Goal: Information Seeking & Learning: Learn about a topic

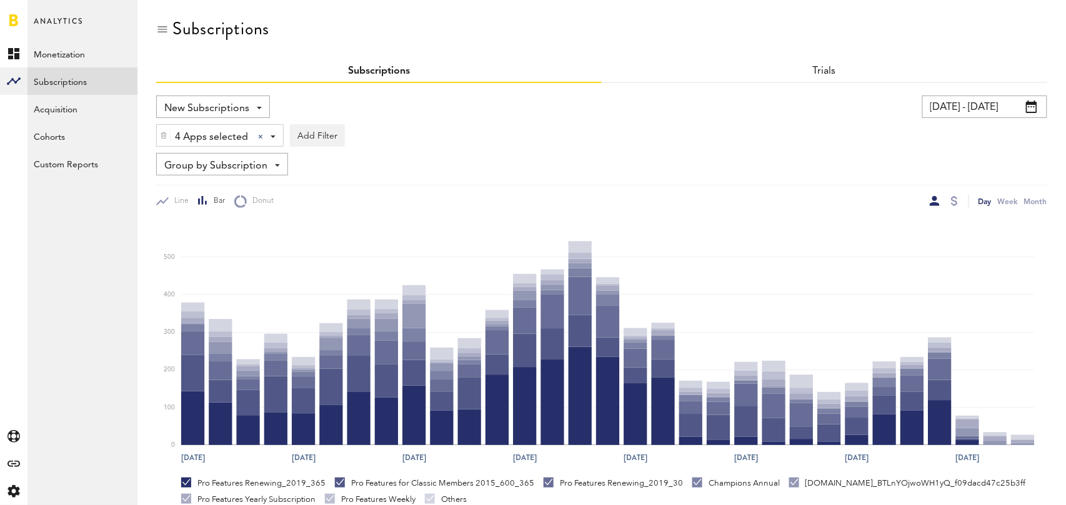
click at [242, 160] on span "Group by Subscription" at bounding box center [215, 166] width 103 height 21
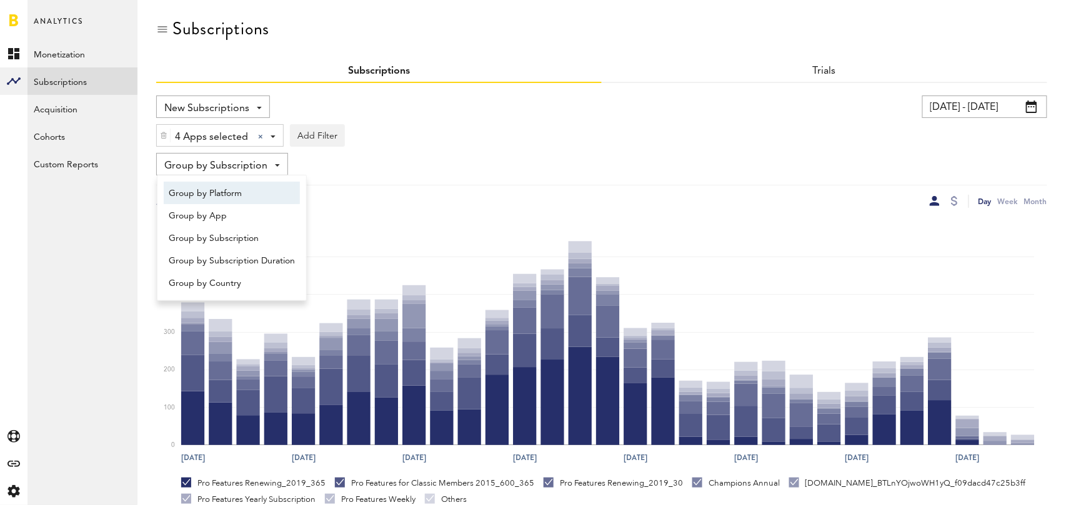
click at [234, 196] on span "Group by Platform" at bounding box center [232, 193] width 126 height 21
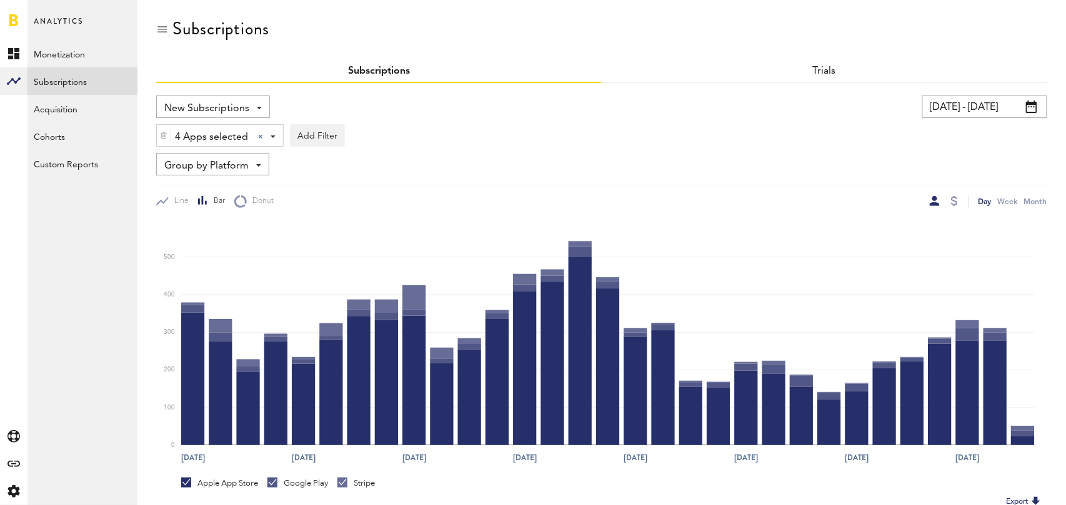
click at [998, 101] on input "07/12/25 - 08/11/25" at bounding box center [984, 107] width 125 height 22
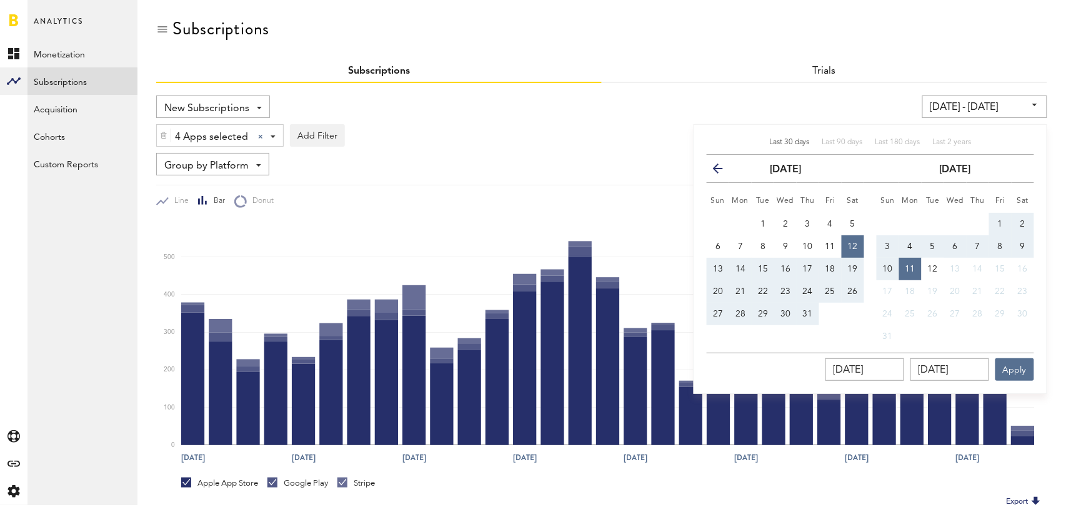
click at [780, 146] on div "Last 30 days" at bounding box center [789, 142] width 41 height 11
type input "[DATE] - [DATE]"
type input "[DATE]"
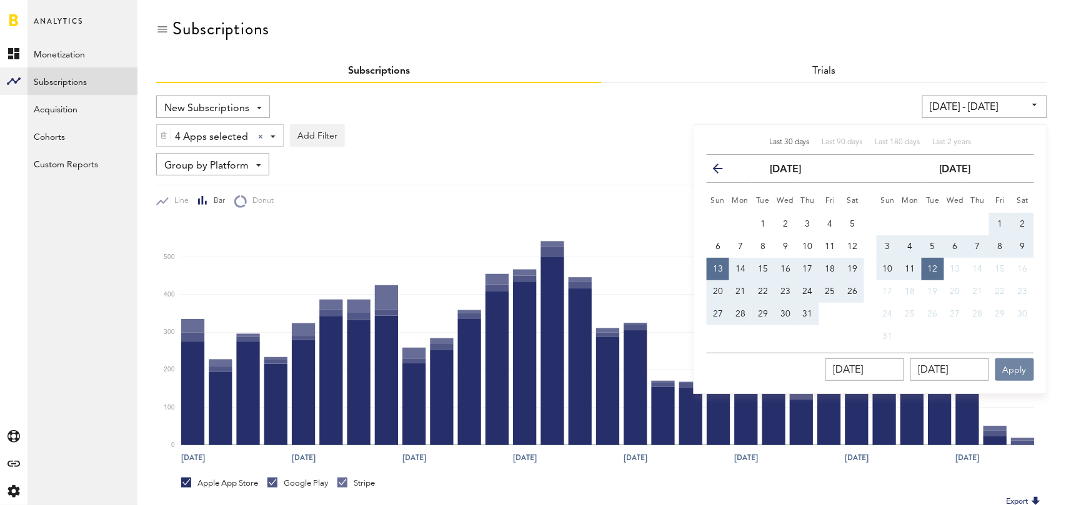
click at [1009, 366] on button "Apply" at bounding box center [1014, 370] width 39 height 22
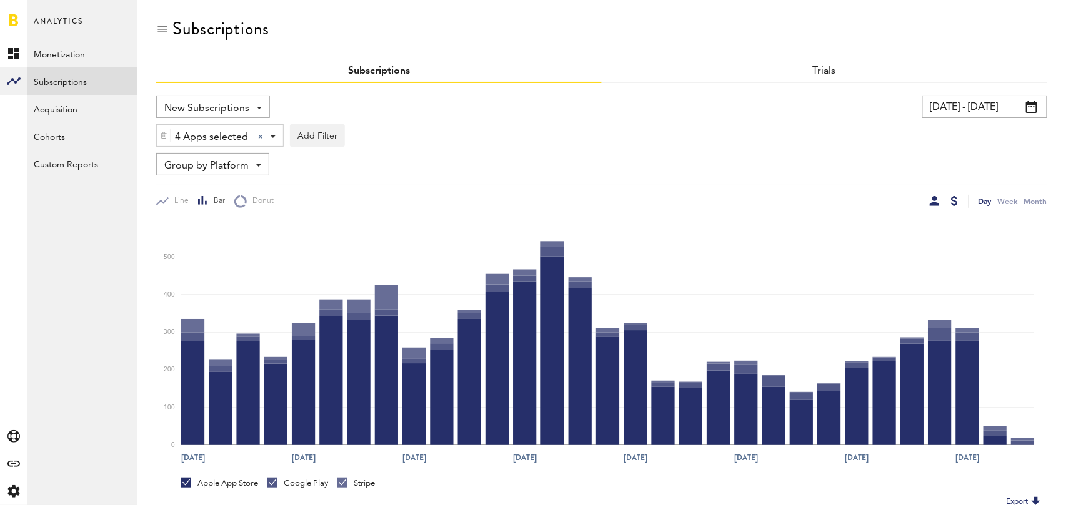
click at [957, 197] on div at bounding box center [954, 201] width 7 height 10
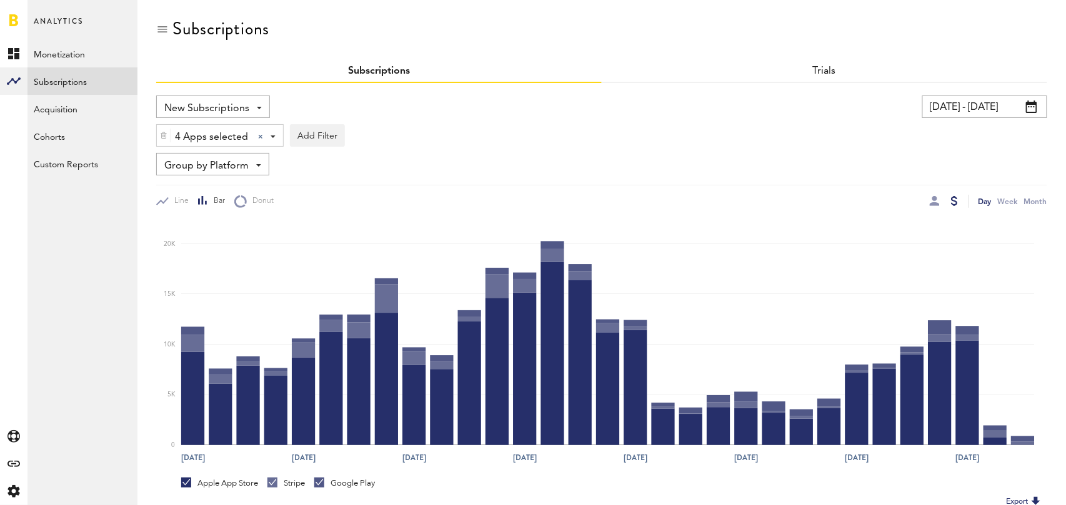
click at [242, 106] on span "New Subscriptions" at bounding box center [206, 108] width 85 height 21
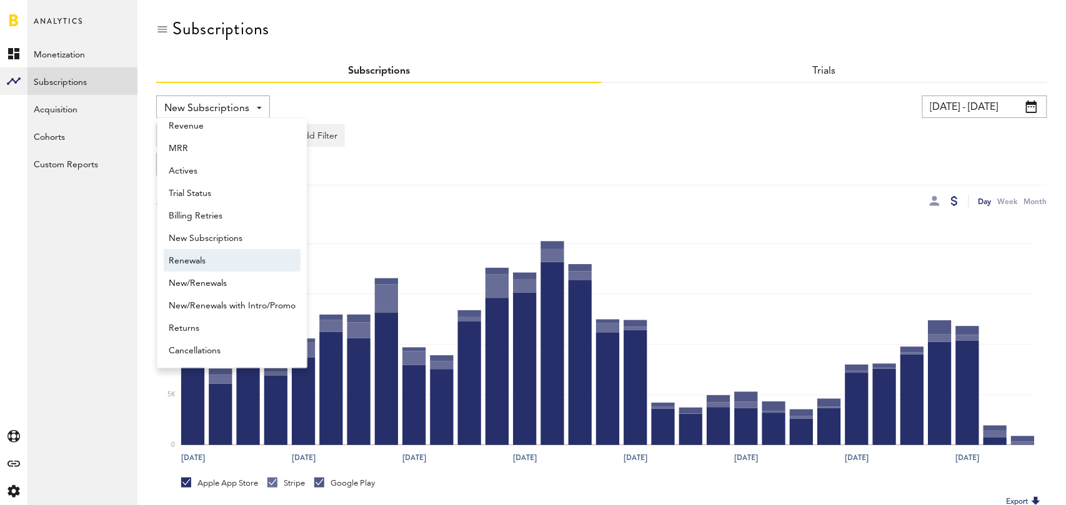
click at [194, 267] on span "Renewals" at bounding box center [232, 260] width 127 height 21
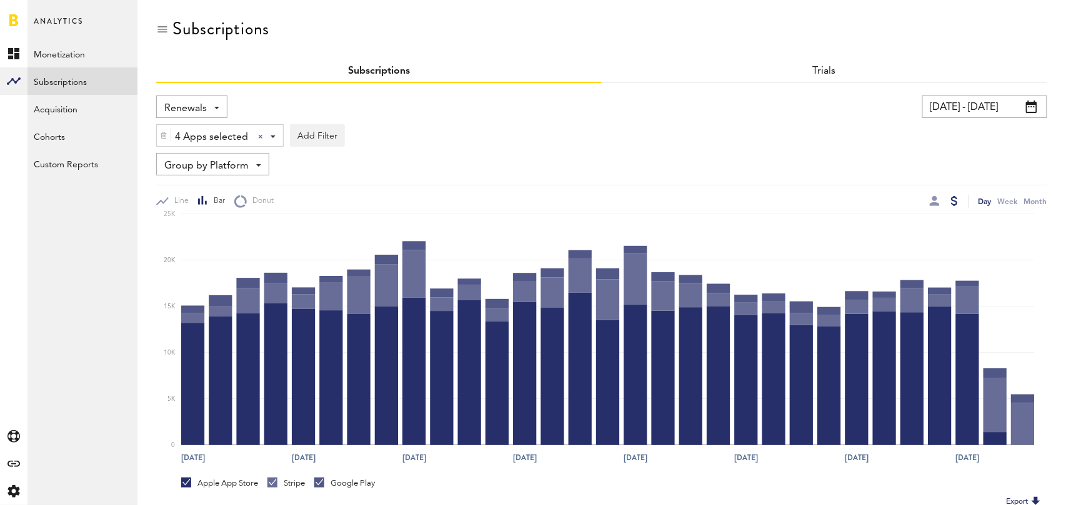
click at [250, 172] on div "Group by Platform Group by Platform Group by App Group by Subscription Group by…" at bounding box center [212, 164] width 113 height 22
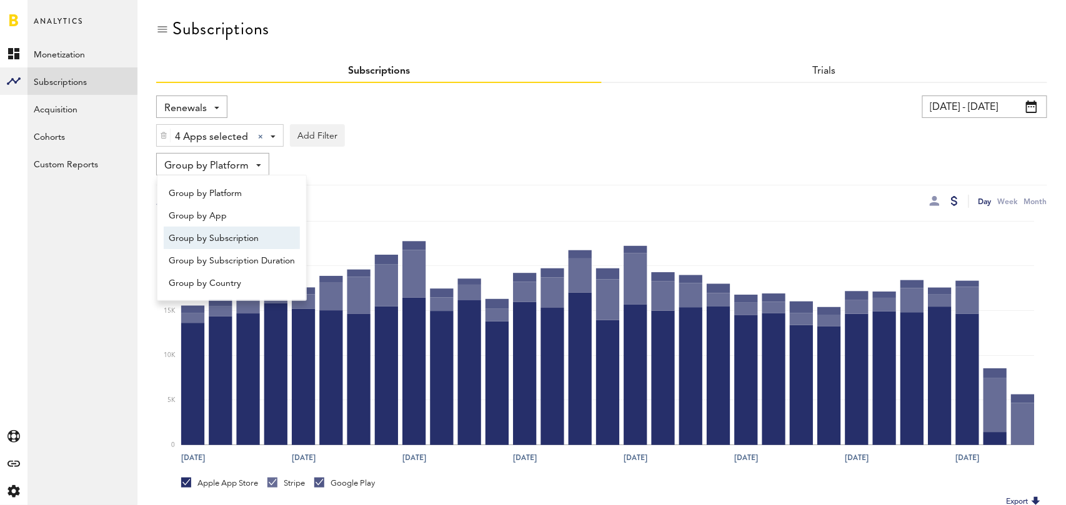
click at [245, 235] on span "Group by Subscription" at bounding box center [232, 238] width 126 height 21
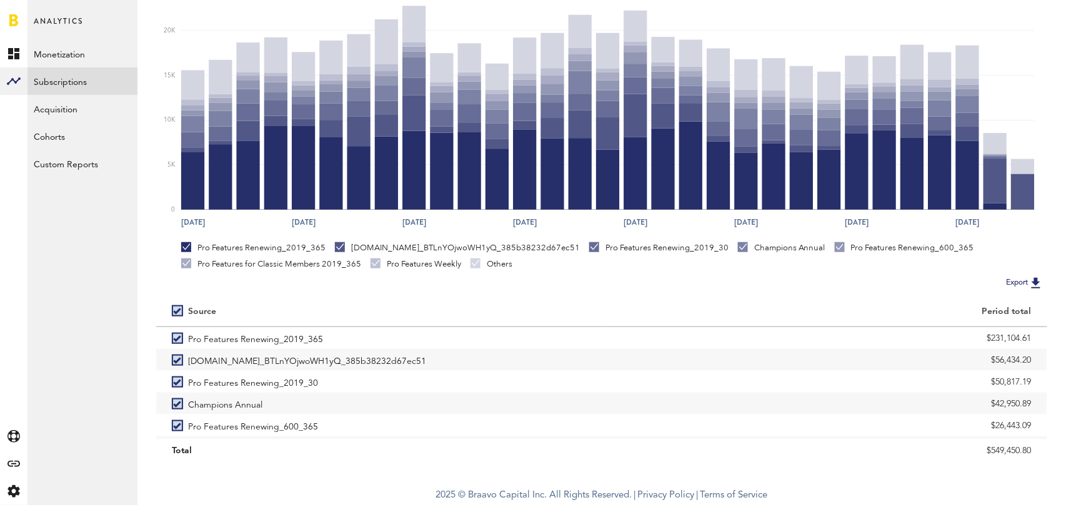
click at [178, 311] on label at bounding box center [180, 311] width 16 height 0
checkbox input "false"
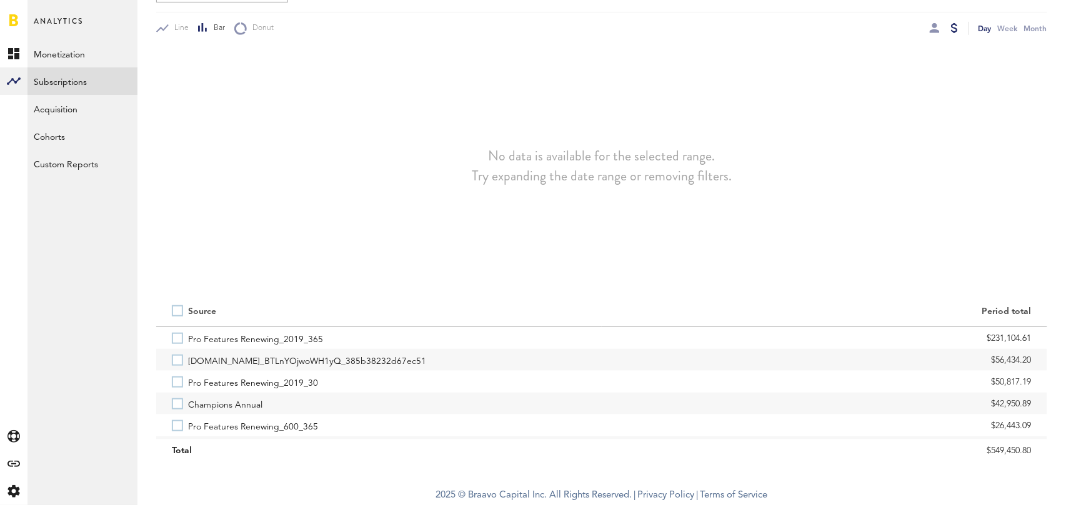
scroll to position [173, 0]
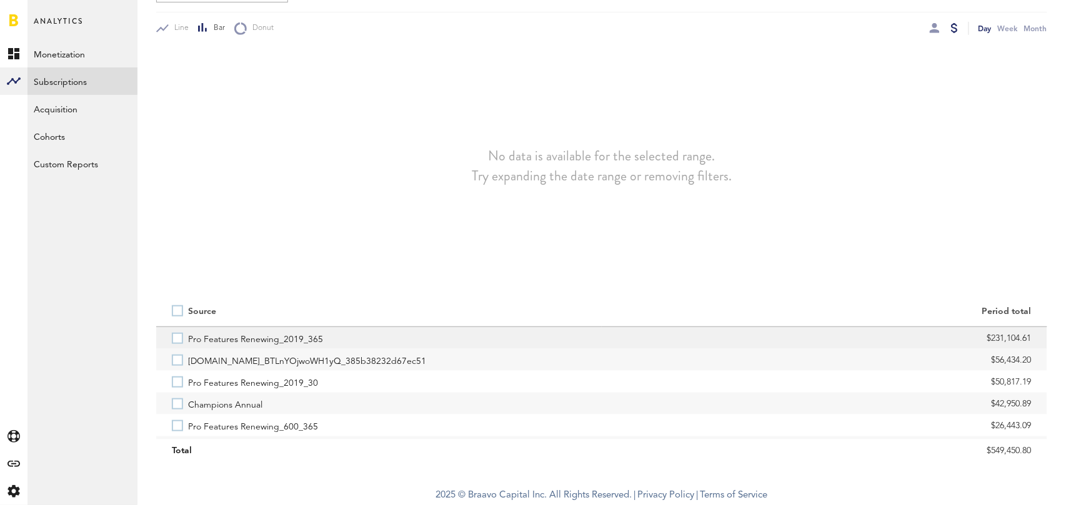
click at [174, 338] on label "Pro Features Renewing_2019_365" at bounding box center [379, 338] width 414 height 22
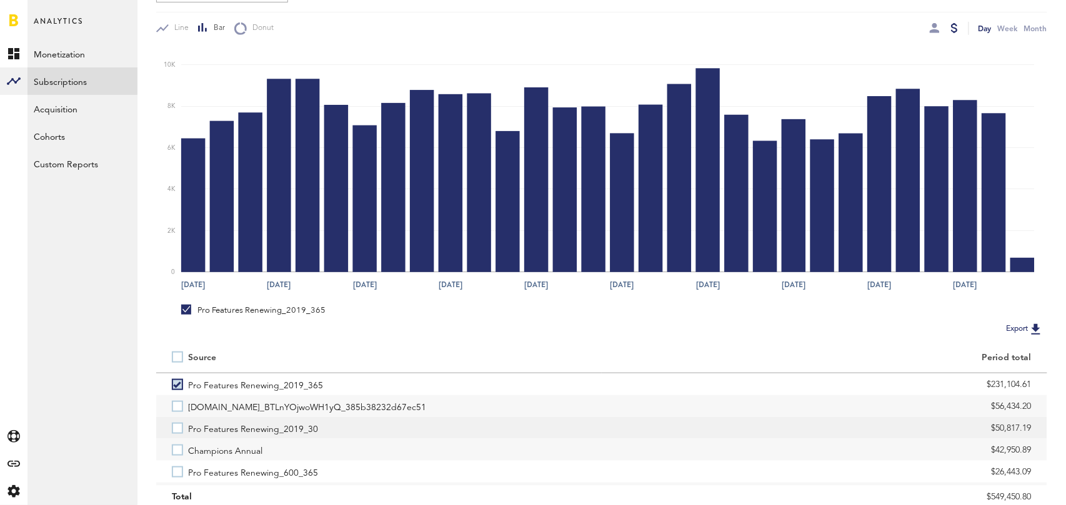
click at [172, 431] on label "Pro Features Renewing_2019_30" at bounding box center [379, 428] width 414 height 22
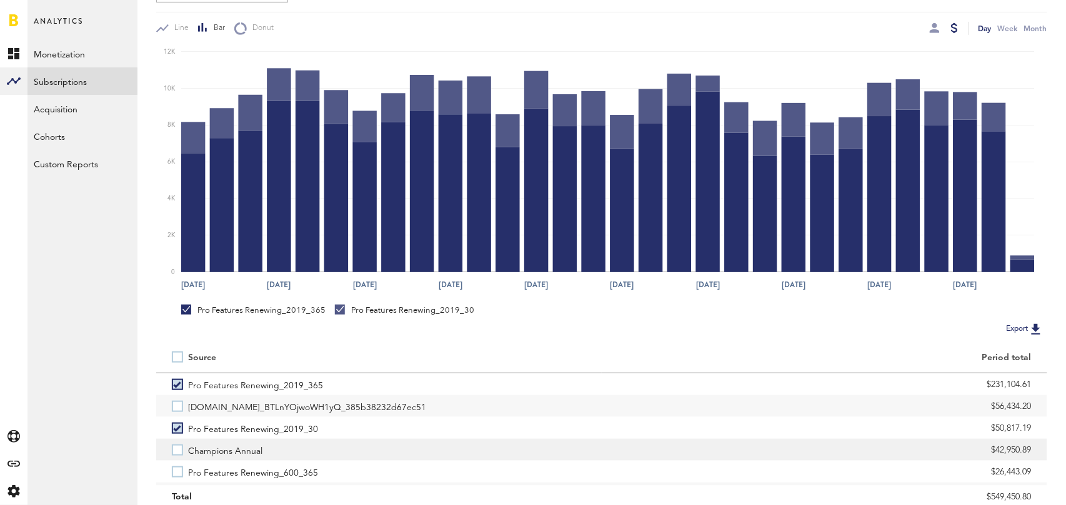
click at [174, 450] on label "Champions Annual" at bounding box center [379, 450] width 414 height 22
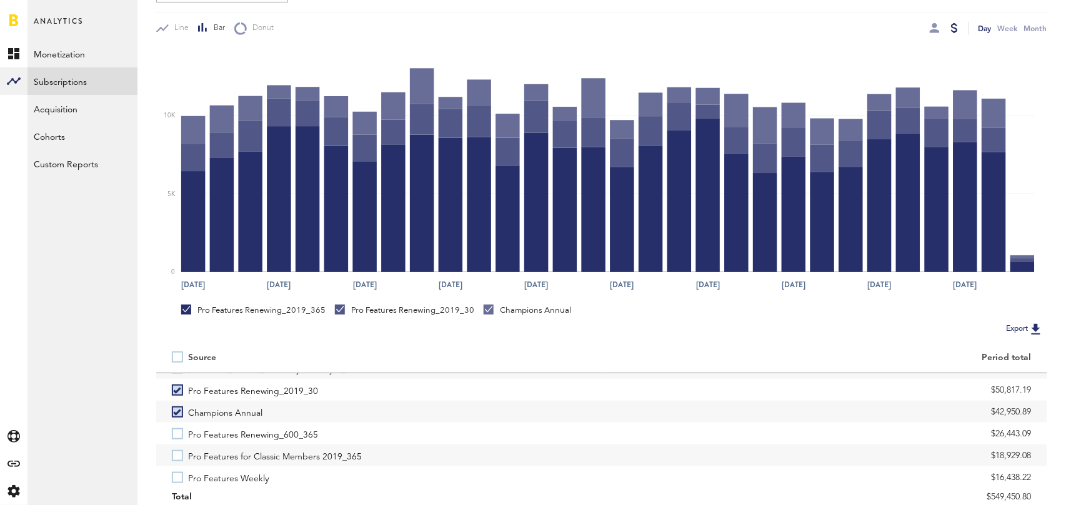
scroll to position [41, 0]
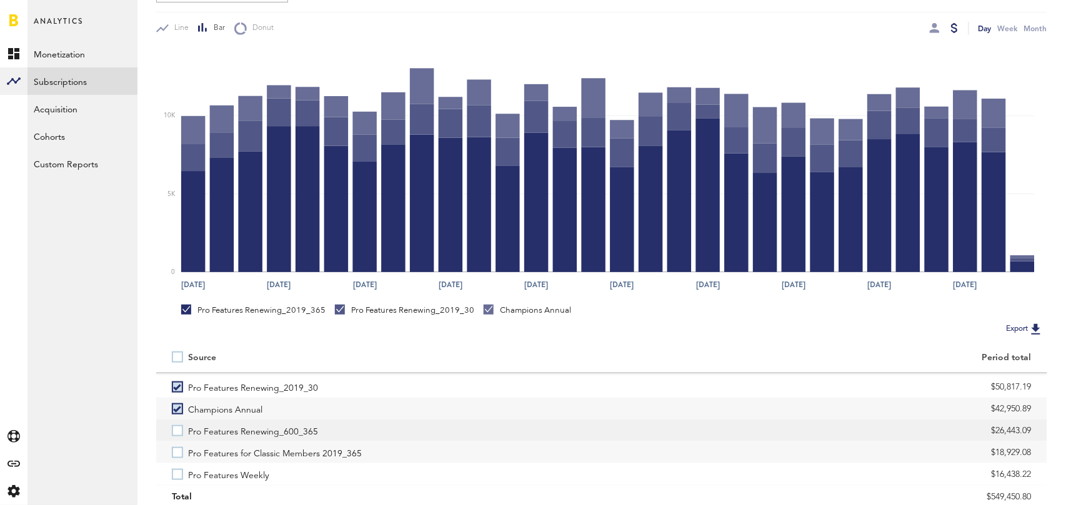
click at [181, 429] on label "Pro Features Renewing_600_365" at bounding box center [379, 431] width 414 height 22
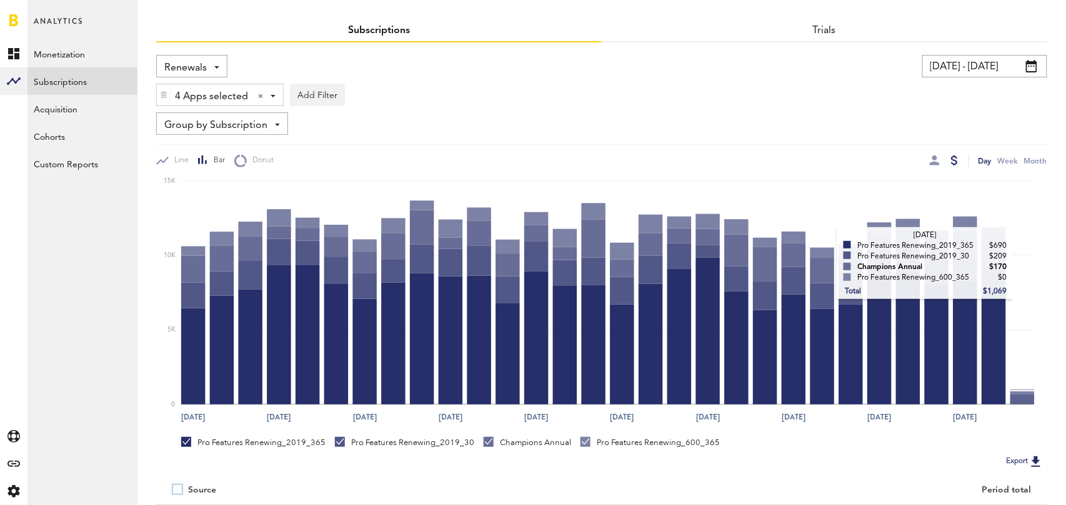
scroll to position [0, 0]
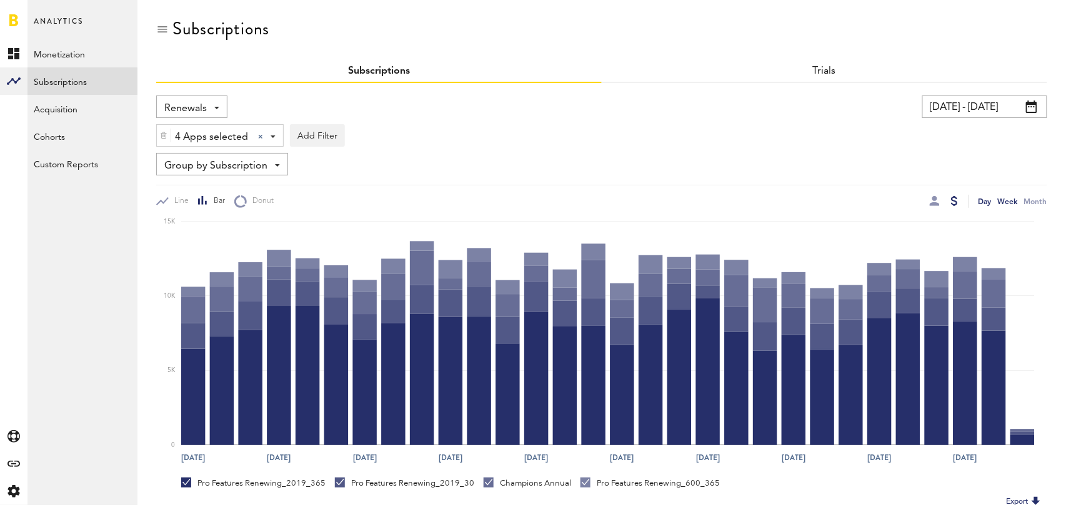
click at [1009, 199] on div "Week" at bounding box center [1008, 201] width 20 height 13
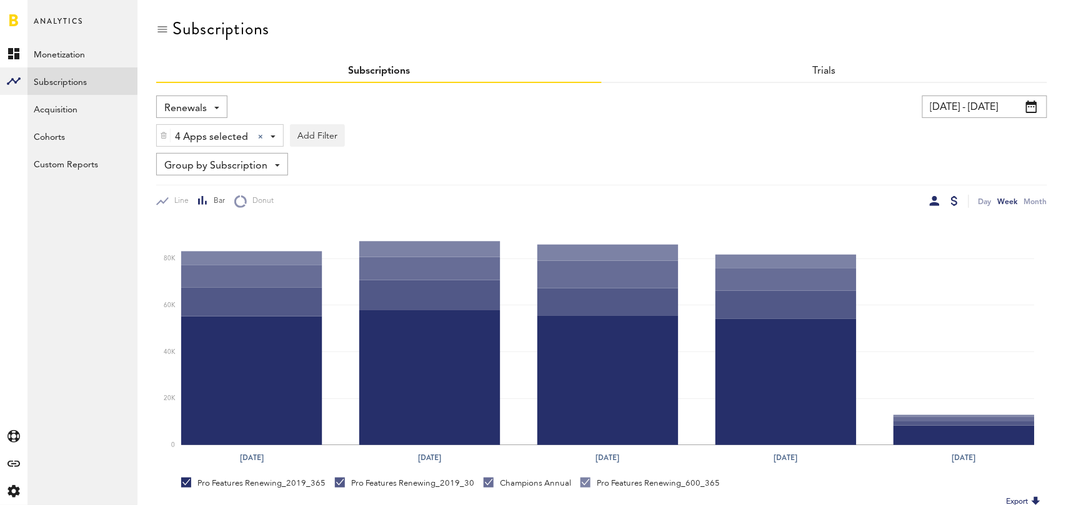
click at [930, 205] on div at bounding box center [934, 201] width 10 height 10
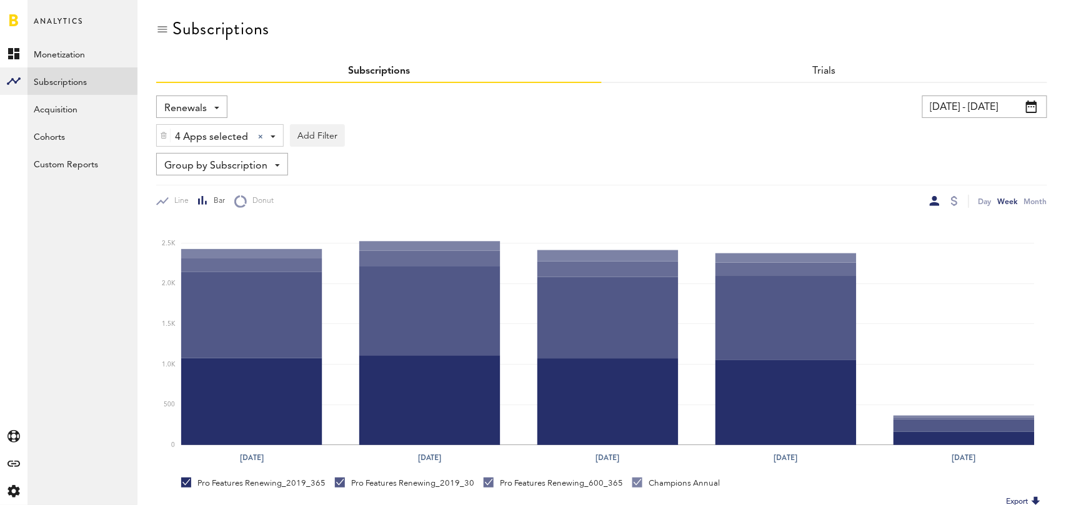
click at [198, 112] on span "Renewals" at bounding box center [185, 108] width 42 height 21
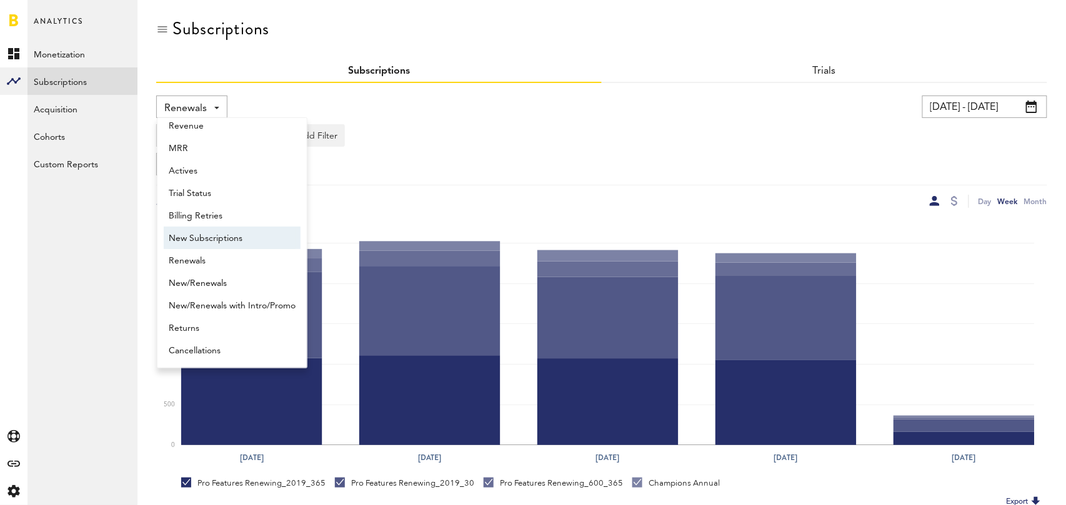
click at [215, 240] on span "New Subscriptions" at bounding box center [232, 238] width 127 height 21
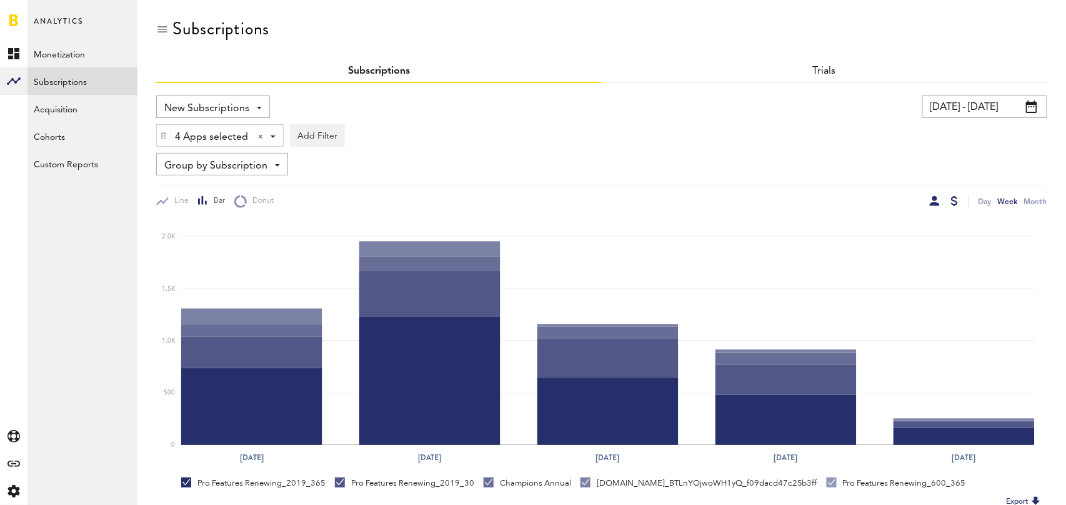
click at [954, 200] on div at bounding box center [954, 201] width 7 height 10
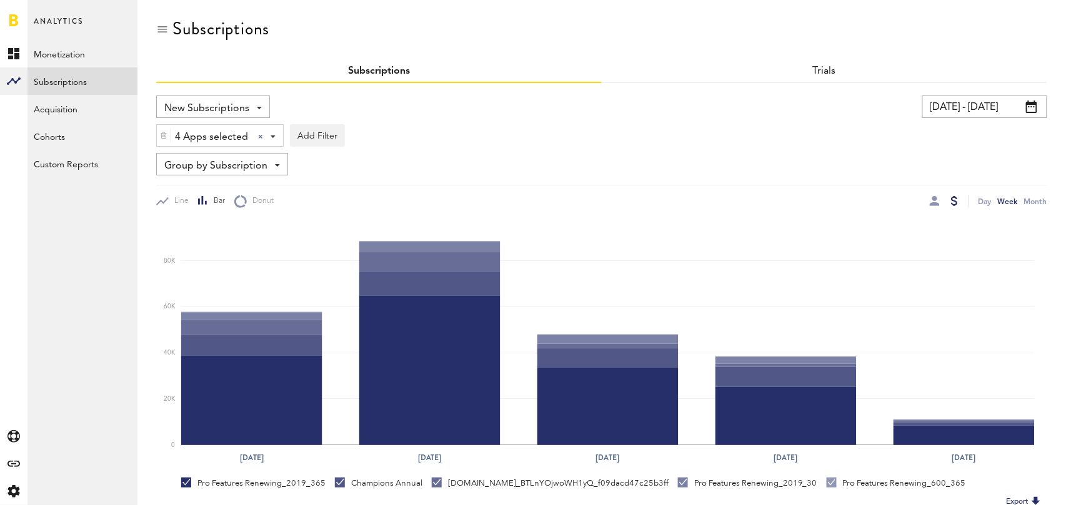
click at [848, 73] on div "Trials" at bounding box center [824, 72] width 445 height 22
click at [824, 67] on link "Trials" at bounding box center [825, 71] width 24 height 10
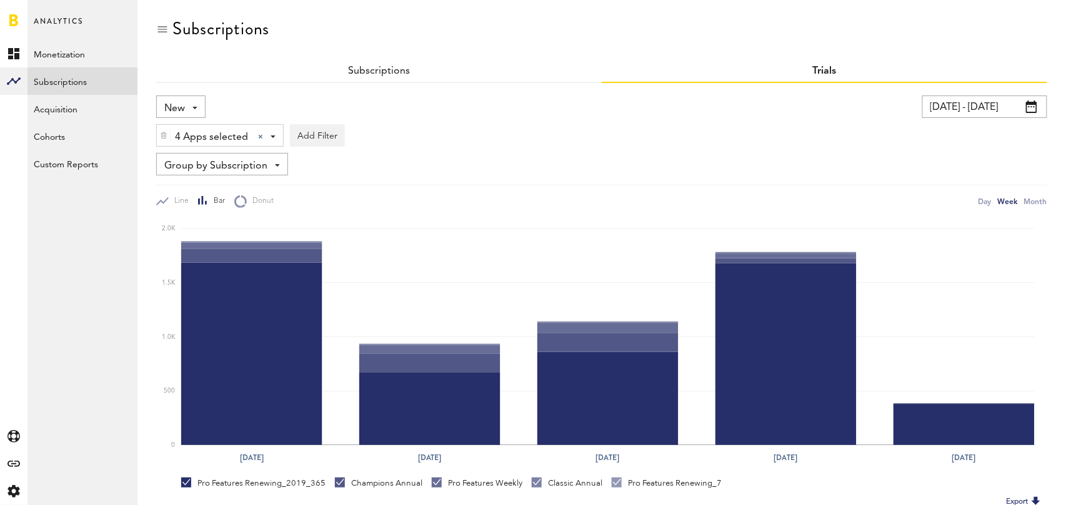
click at [184, 105] on span "New" at bounding box center [174, 108] width 21 height 21
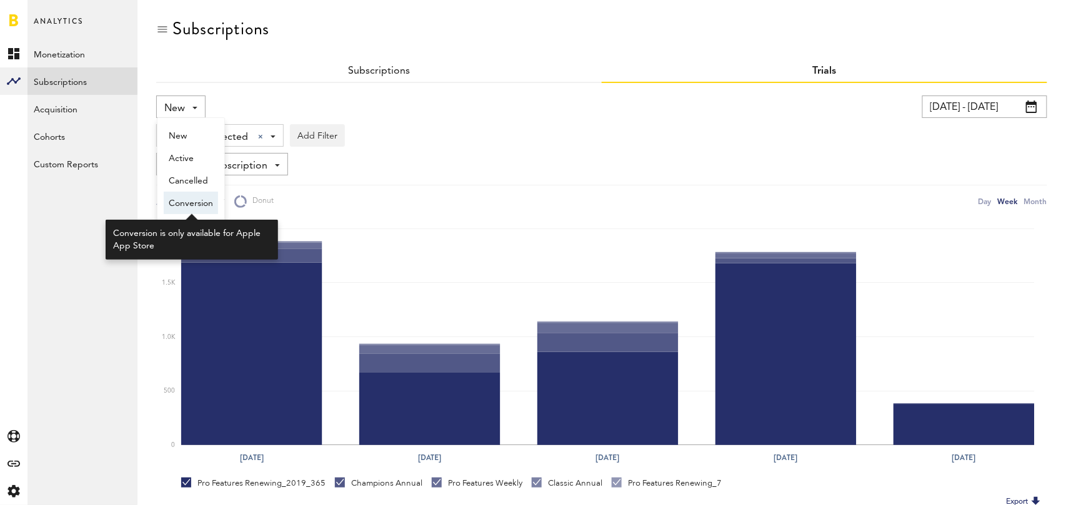
click at [194, 200] on span "Conversion" at bounding box center [191, 203] width 44 height 21
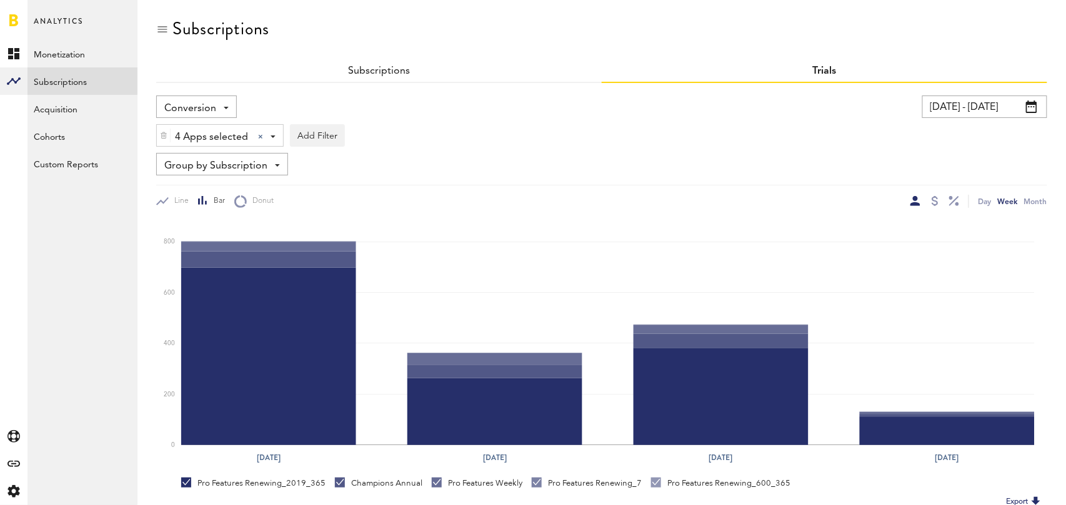
click at [192, 102] on span "Conversion" at bounding box center [190, 108] width 52 height 21
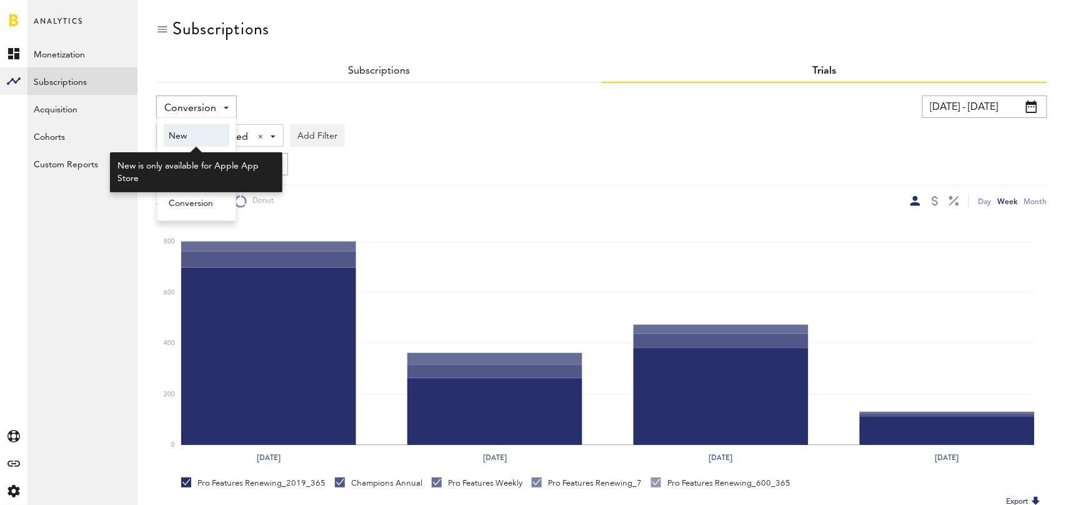
click at [186, 131] on span "New" at bounding box center [197, 136] width 56 height 21
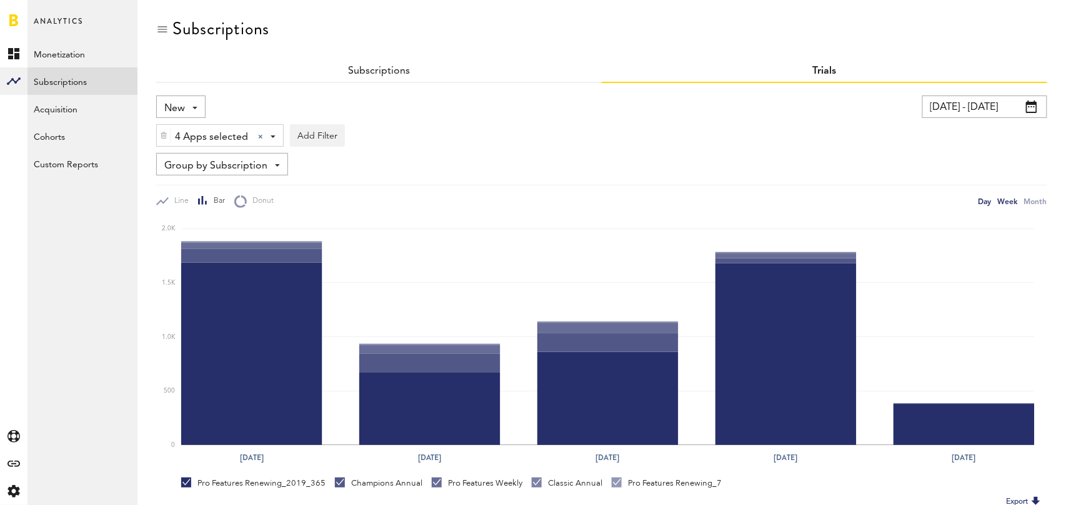
click at [983, 196] on div "Day" at bounding box center [984, 201] width 13 height 13
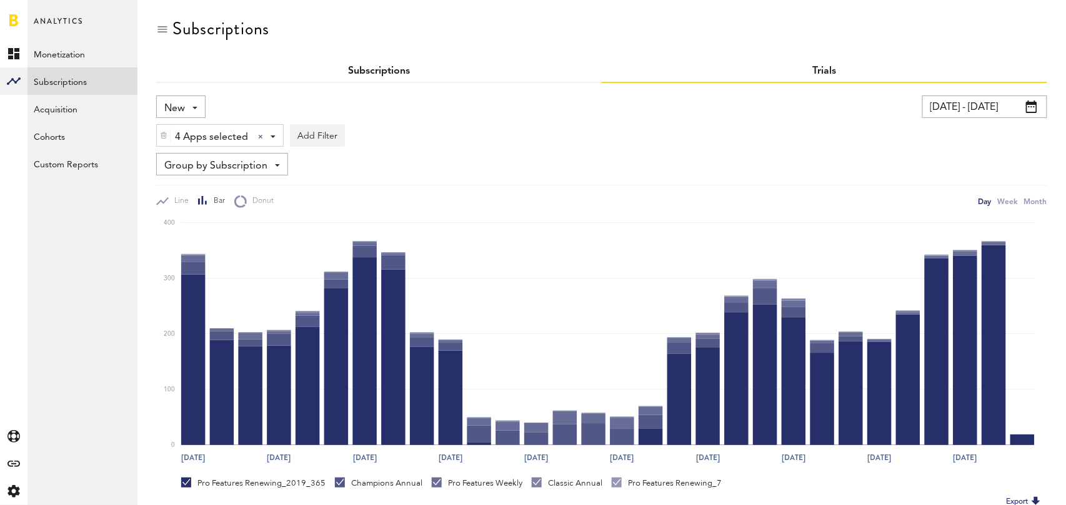
click at [385, 71] on link "Subscriptions" at bounding box center [379, 71] width 62 height 10
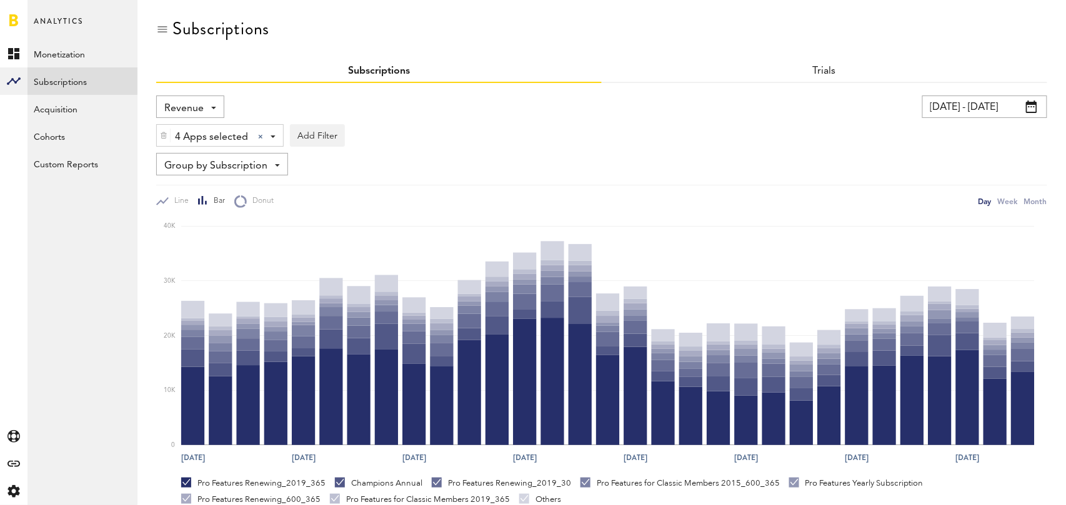
click at [187, 106] on span "Revenue" at bounding box center [183, 108] width 39 height 21
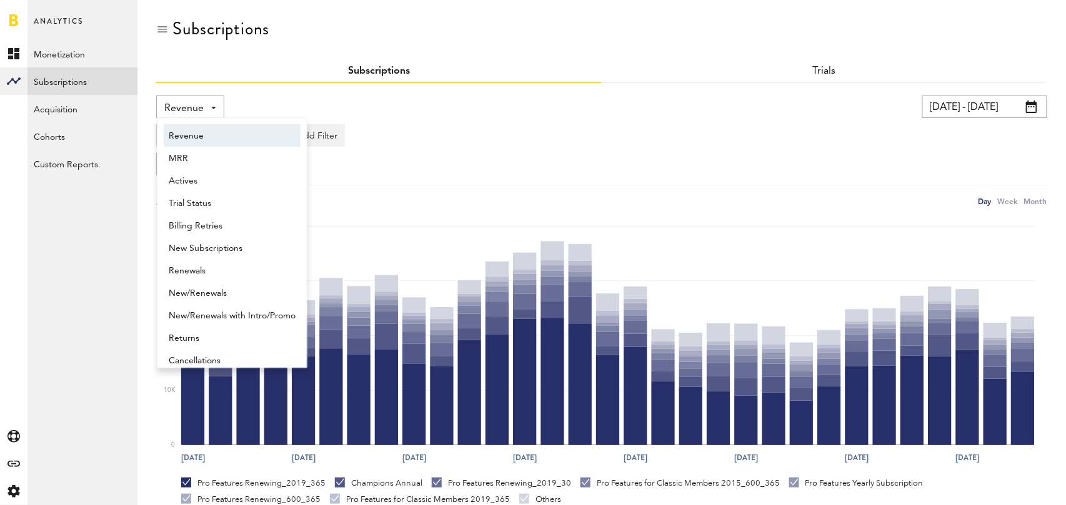
scroll to position [6, 0]
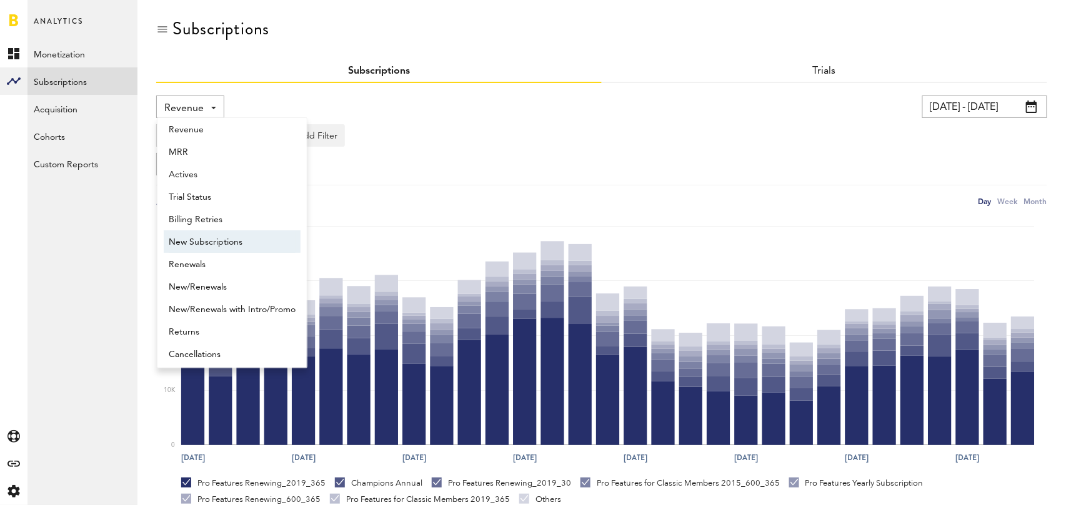
click at [204, 240] on span "New Subscriptions" at bounding box center [232, 242] width 127 height 21
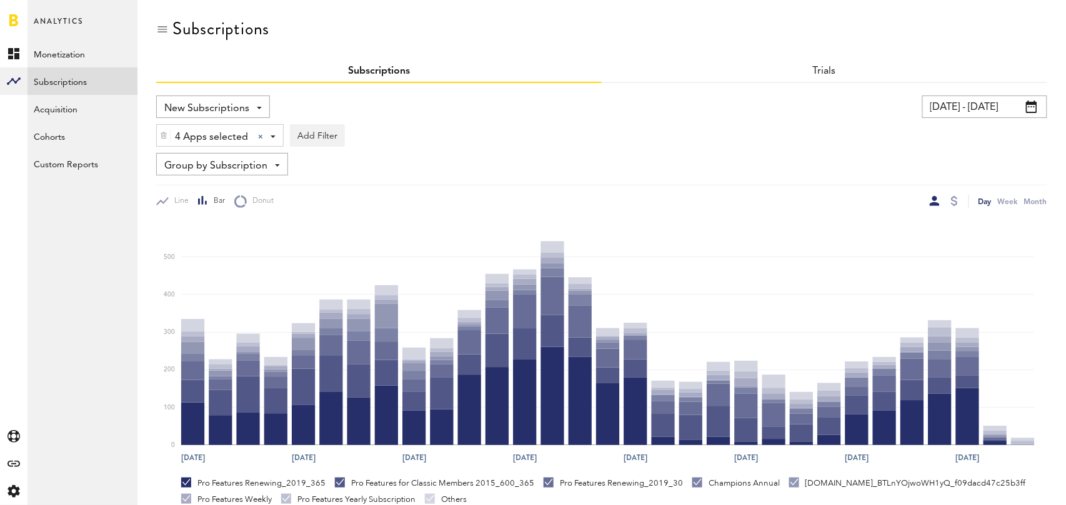
click at [266, 162] on div "Group by Subscription Group by Platform Group by App Group by Subscription Grou…" at bounding box center [222, 164] width 132 height 22
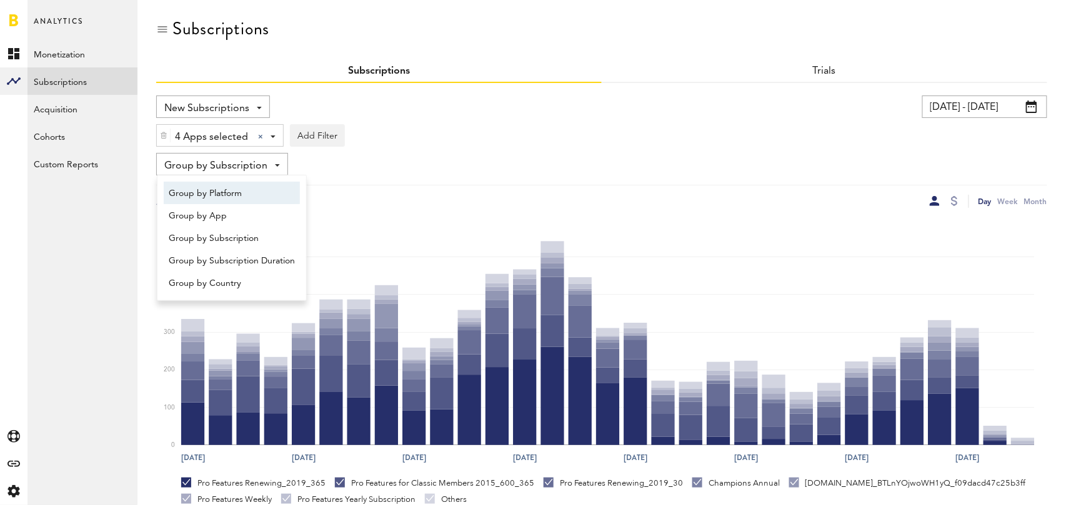
click at [252, 192] on span "Group by Platform" at bounding box center [232, 193] width 126 height 21
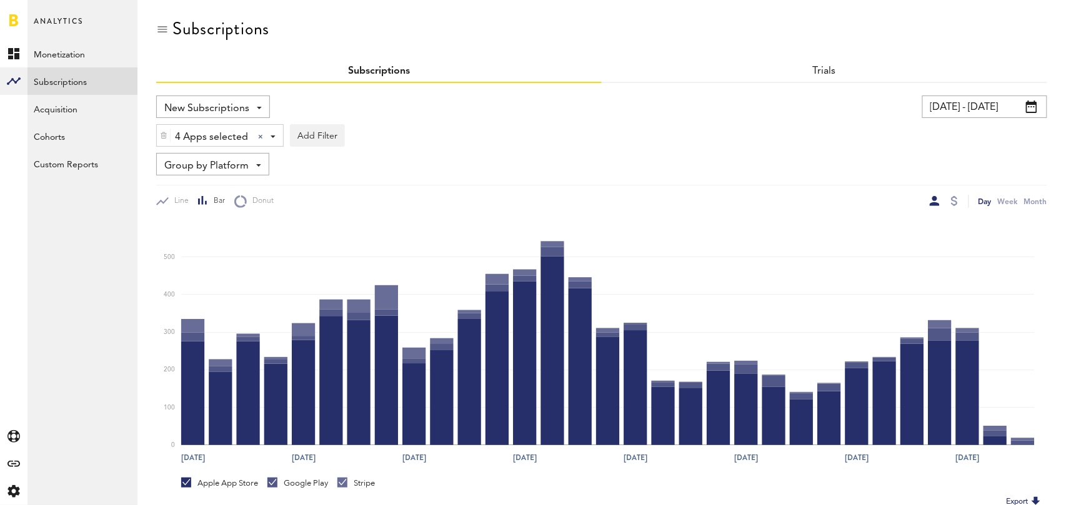
click at [234, 169] on span "Group by Platform" at bounding box center [206, 166] width 84 height 21
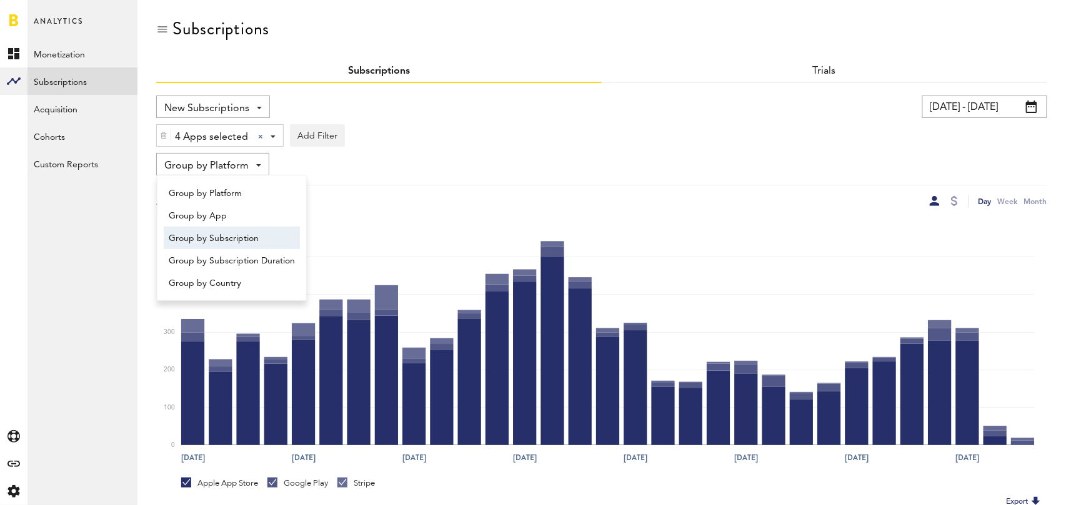
click at [236, 244] on span "Group by Subscription" at bounding box center [232, 238] width 126 height 21
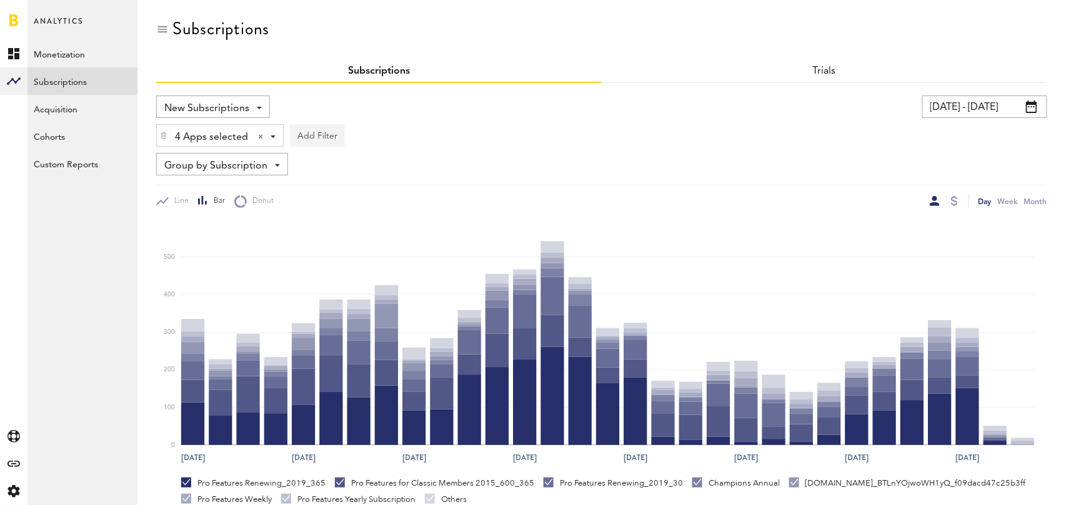
click at [329, 134] on button "Add Filter" at bounding box center [317, 135] width 55 height 22
click at [357, 239] on li "Subscription durations" at bounding box center [347, 235] width 101 height 22
click at [417, 139] on div "Subscription durations - 1 week 1 month 1 year" at bounding box center [368, 136] width 156 height 22
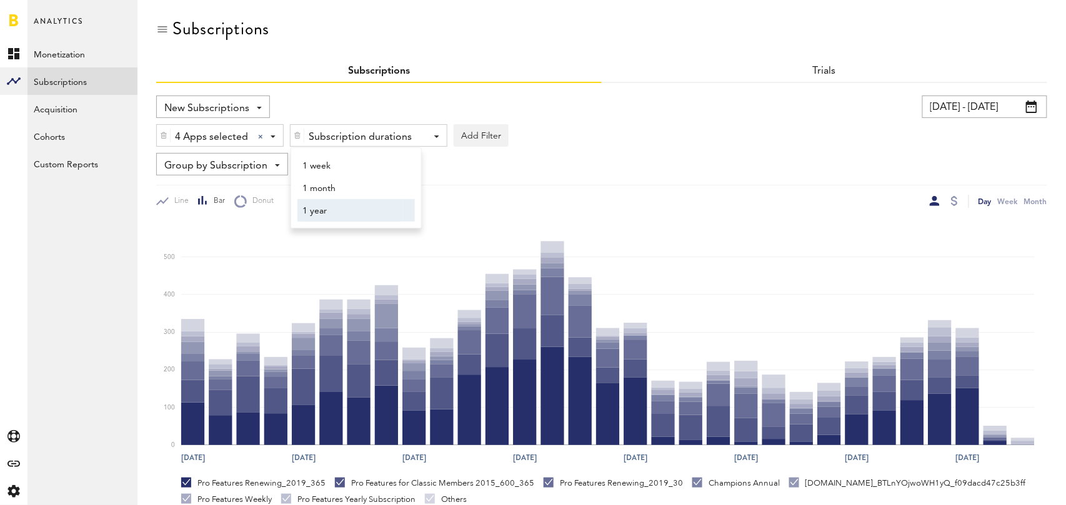
click at [392, 218] on span "1 year" at bounding box center [350, 211] width 96 height 21
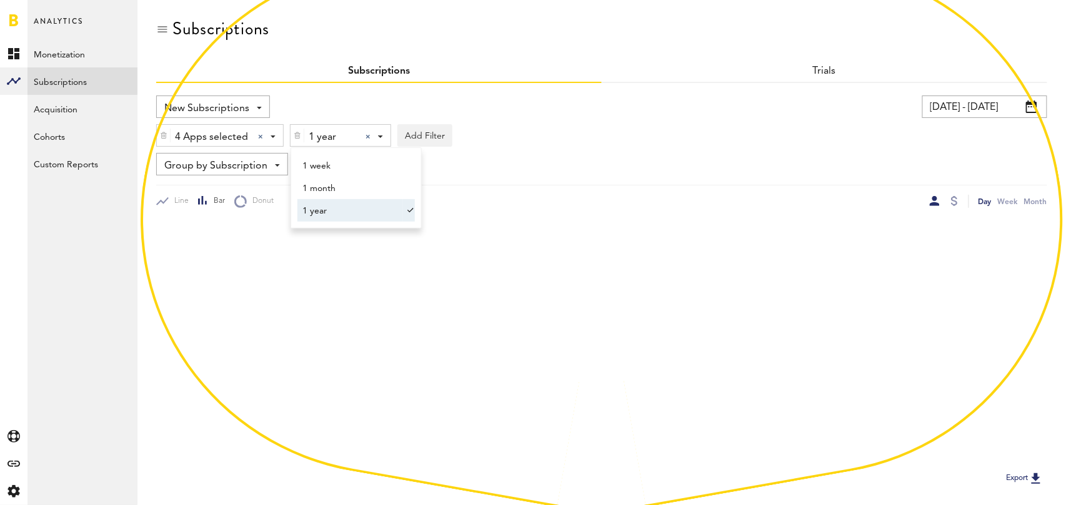
click at [607, 167] on div "Group by Subscription Group by Platform Group by App Group by Subscription Grou…" at bounding box center [601, 164] width 891 height 22
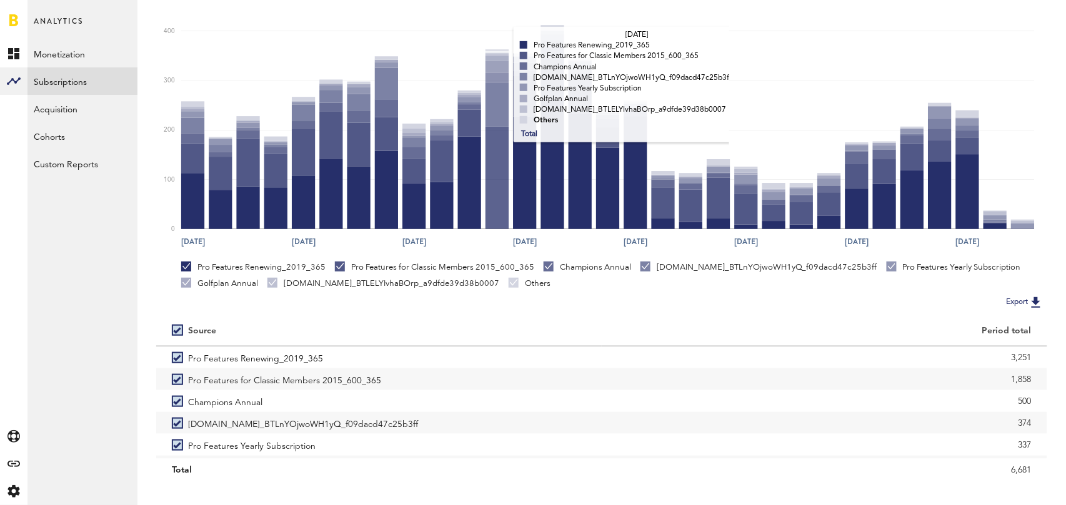
scroll to position [235, 0]
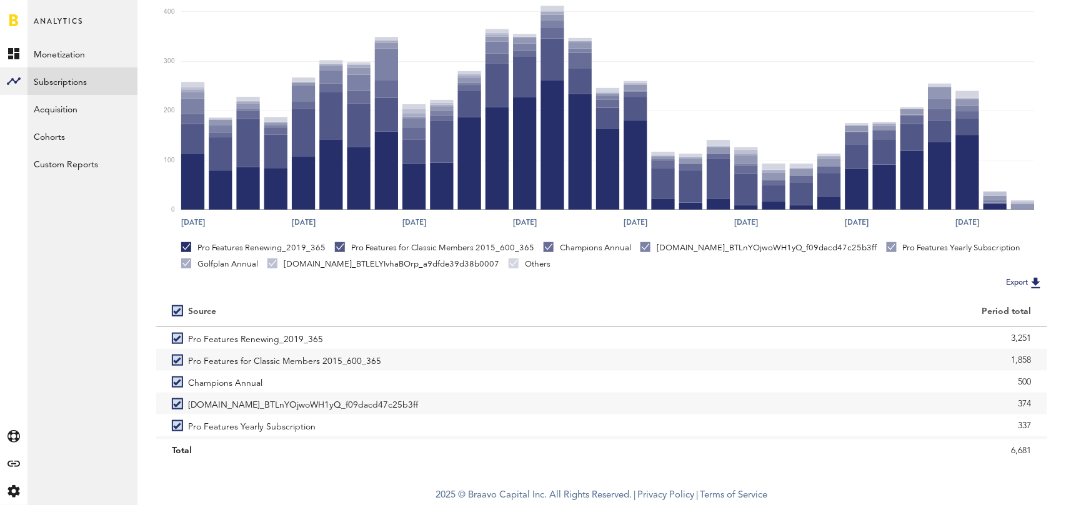
click at [177, 311] on label at bounding box center [180, 311] width 16 height 0
checkbox input "false"
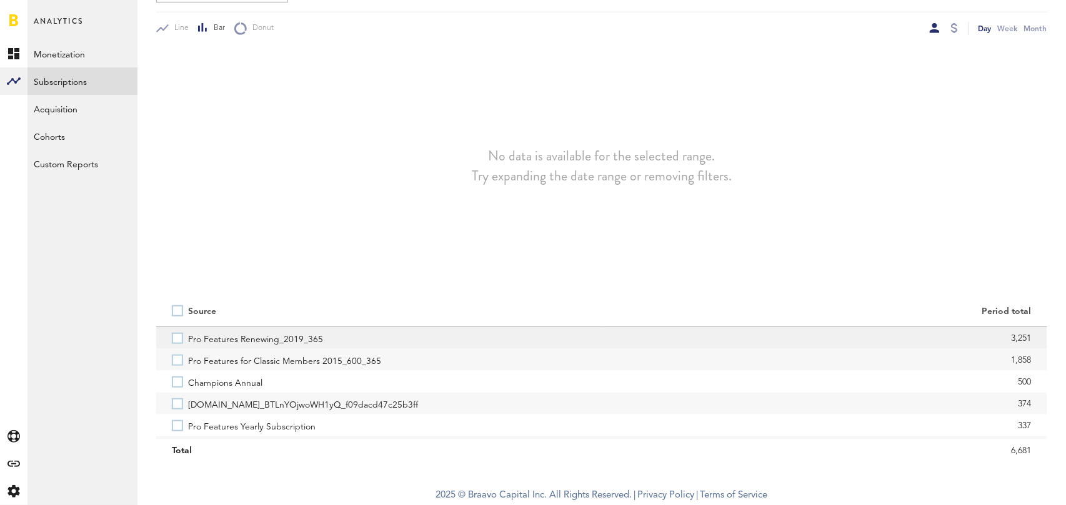
click at [176, 347] on label "Pro Features Renewing_2019_365" at bounding box center [379, 338] width 414 height 22
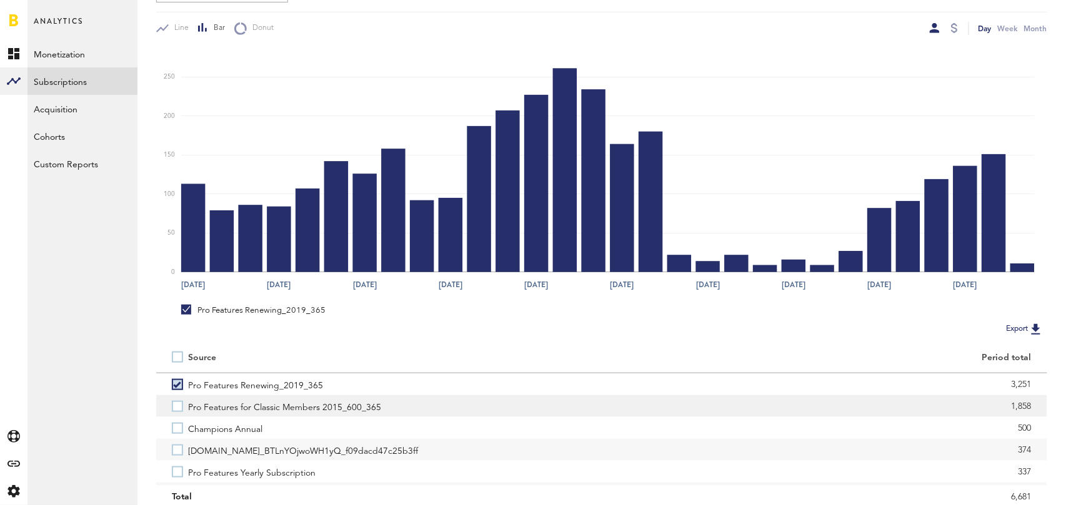
click at [176, 411] on label "Pro Features for Classic Members 2015_600_365" at bounding box center [379, 406] width 414 height 22
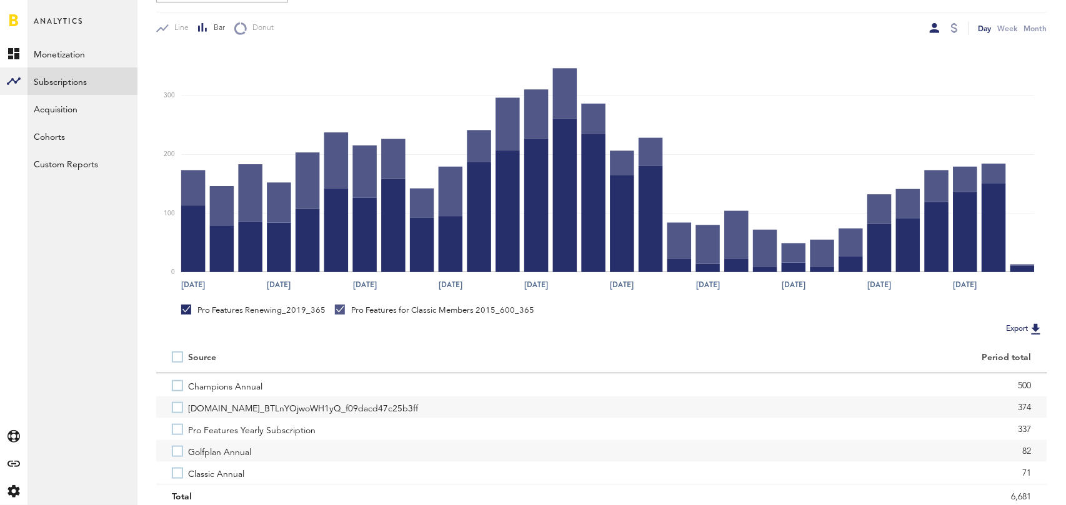
scroll to position [44, 0]
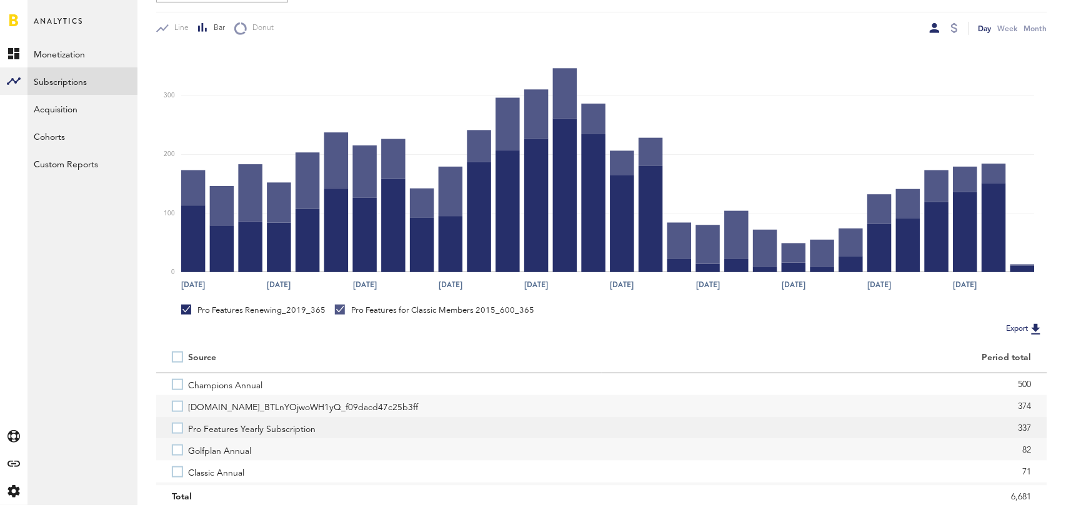
click at [176, 431] on label "Pro Features Yearly Subscription" at bounding box center [379, 428] width 414 height 22
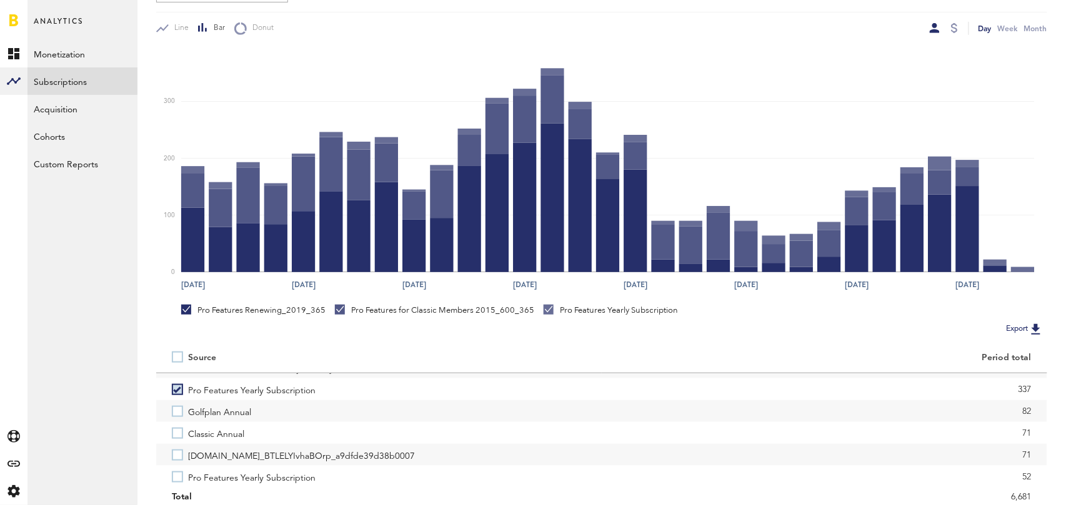
click at [176, 431] on label "Classic Annual" at bounding box center [379, 433] width 414 height 22
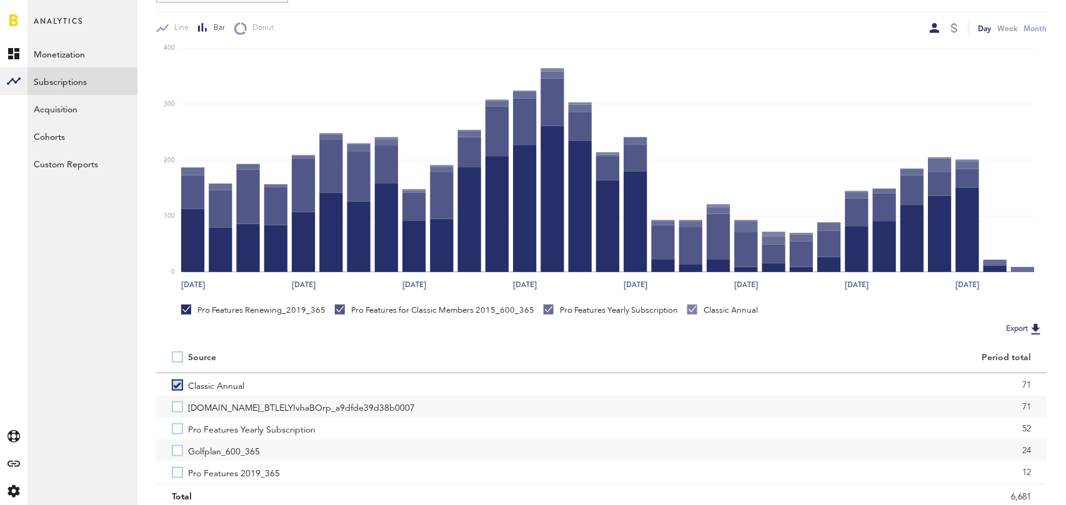
click at [176, 431] on label "Pro Features Yearly Subscription" at bounding box center [379, 429] width 414 height 22
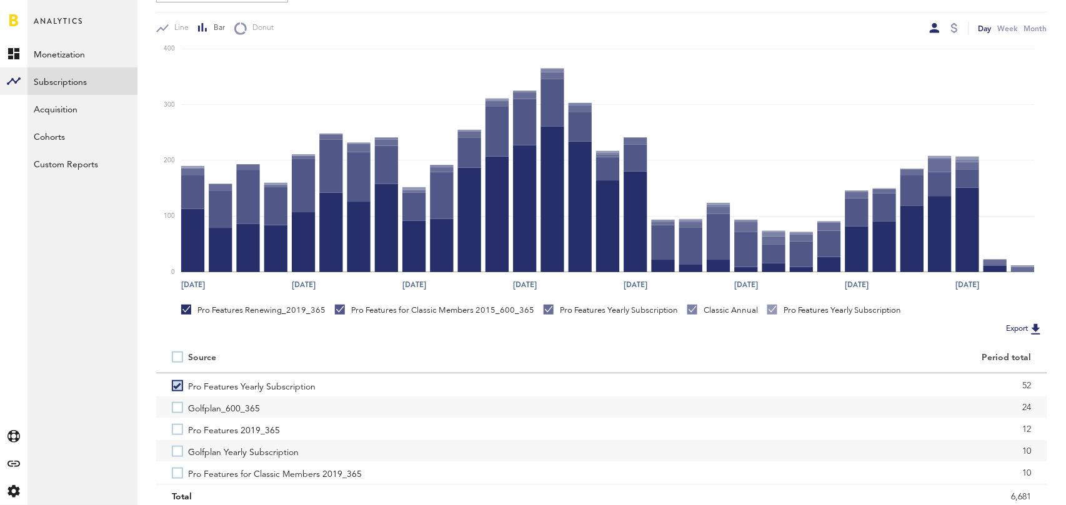
click at [176, 431] on label "Pro Features 2019_365" at bounding box center [379, 429] width 414 height 22
click at [176, 431] on label "Pro Features for Classic Members 2019_365" at bounding box center [379, 432] width 414 height 22
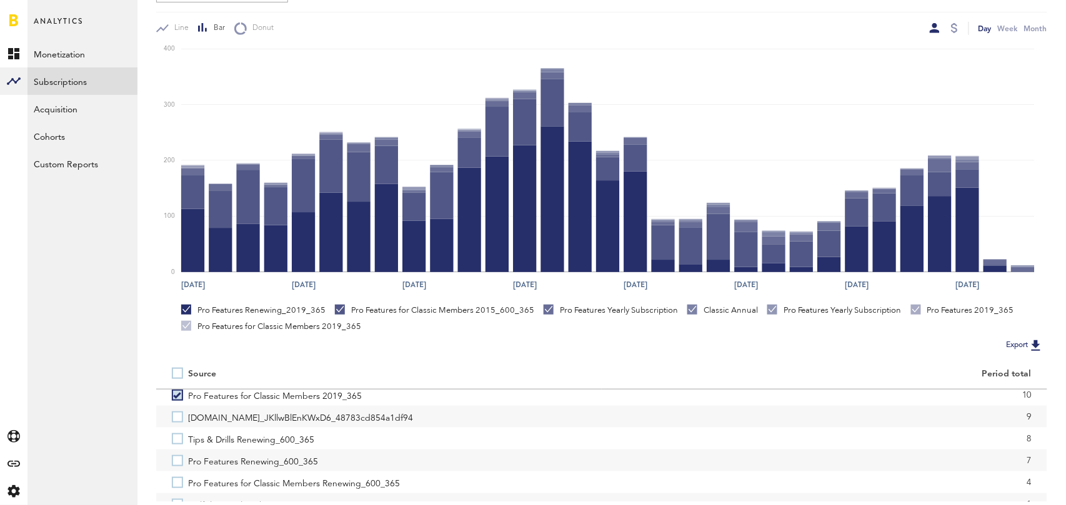
scroll to position [282, 0]
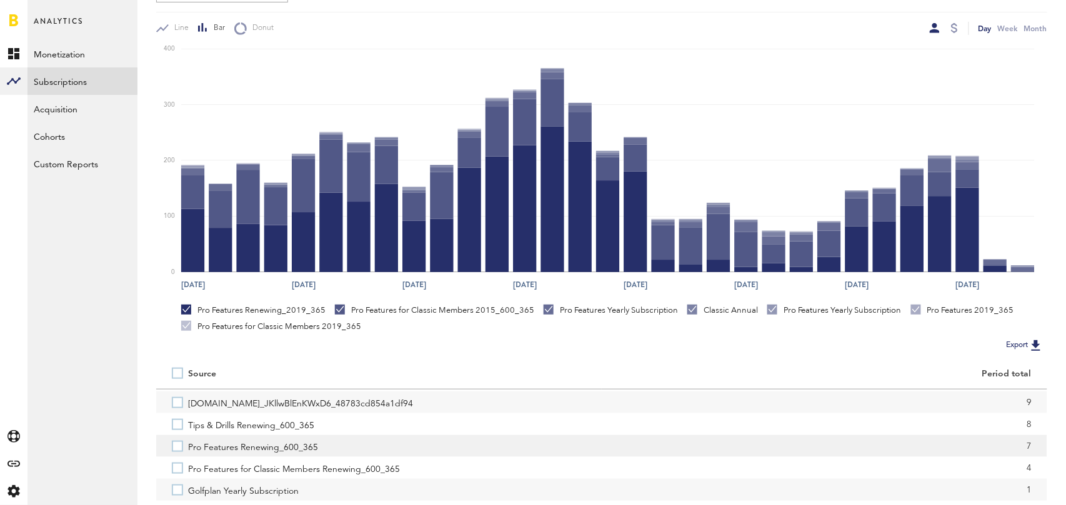
click at [175, 451] on label "Pro Features Renewing_600_365" at bounding box center [379, 446] width 414 height 22
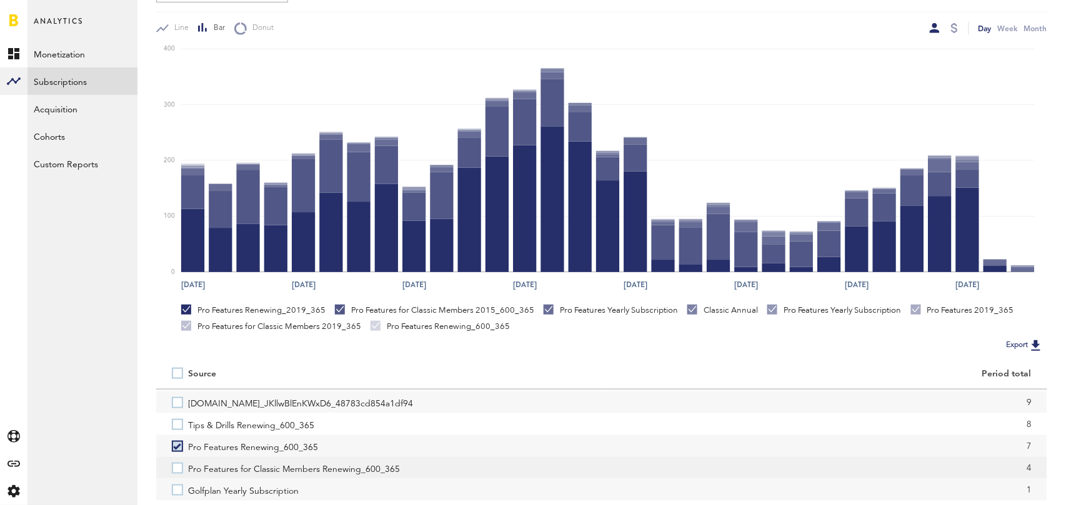
click at [176, 473] on label "Pro Features for Classic Members Renewing_600_365" at bounding box center [379, 468] width 414 height 22
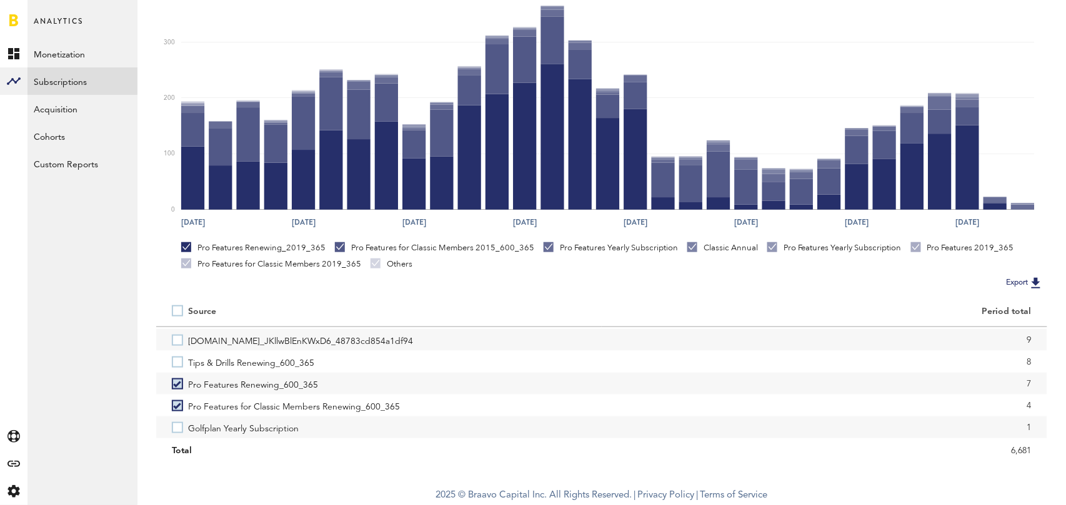
scroll to position [0, 0]
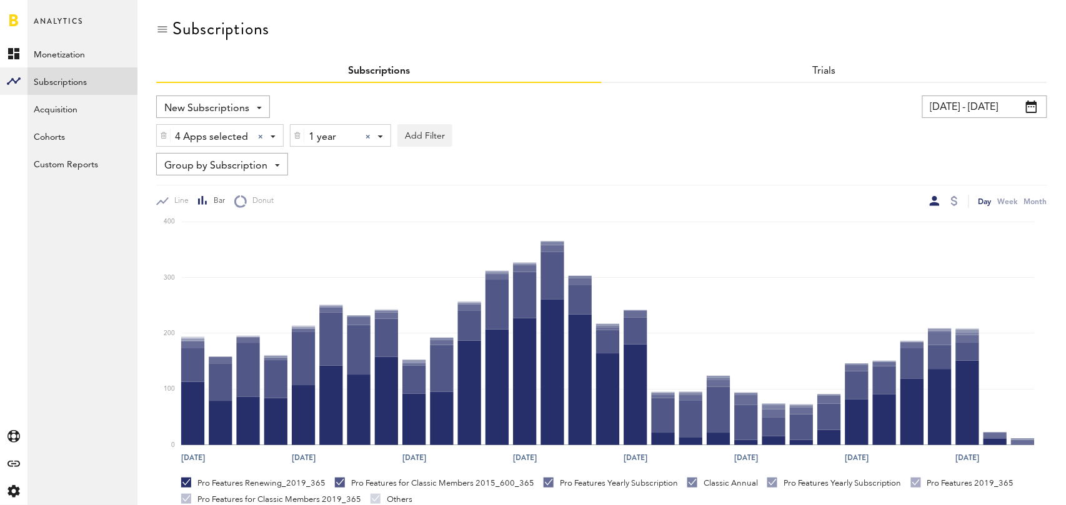
click at [370, 136] on div "1 year 1 year 1 week 1 month 1 year" at bounding box center [340, 136] width 100 height 22
click at [352, 191] on span "1 month" at bounding box center [350, 188] width 96 height 21
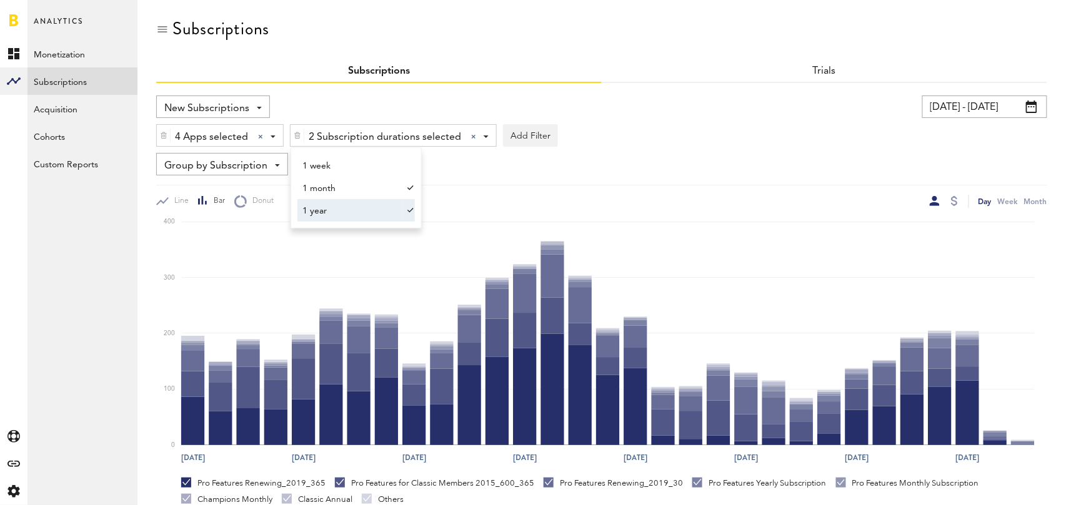
click at [360, 214] on span "1 year" at bounding box center [350, 211] width 96 height 21
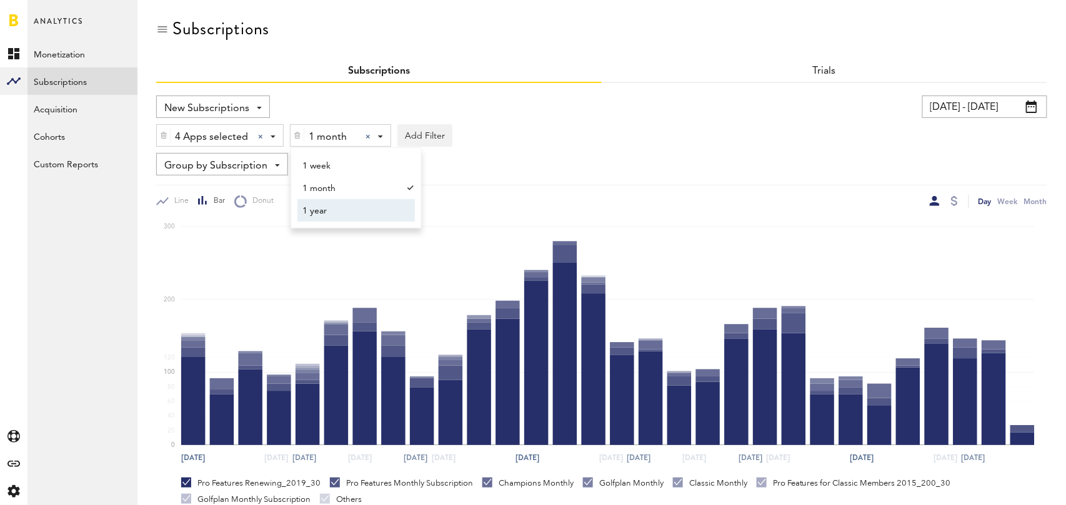
click at [677, 197] on div "Day Week Month" at bounding box center [824, 201] width 445 height 13
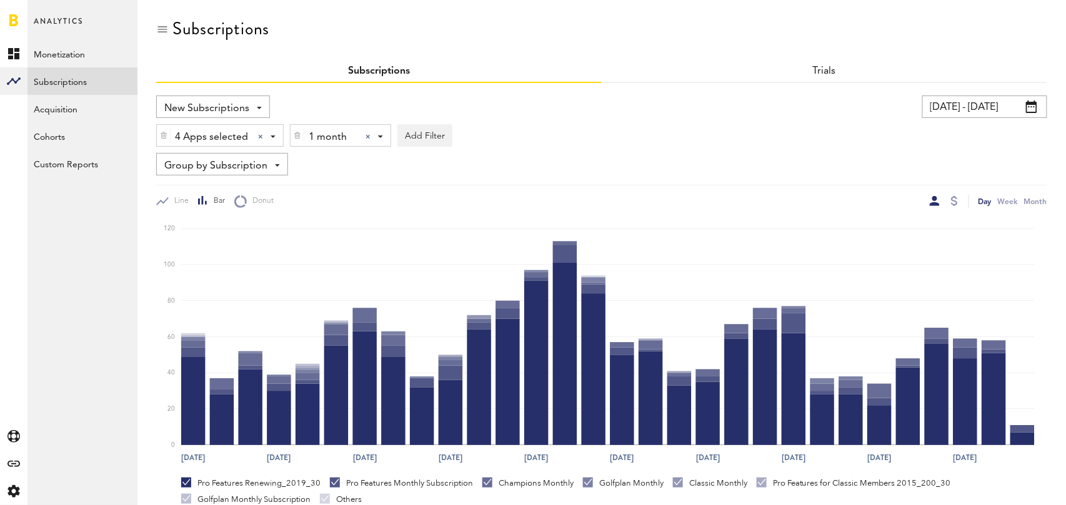
scroll to position [235, 0]
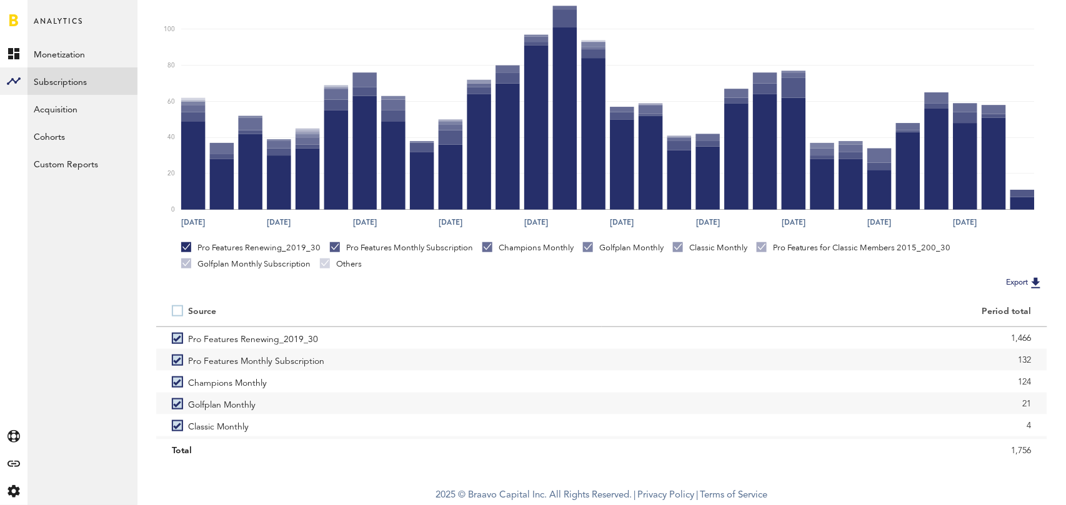
click at [175, 311] on label at bounding box center [180, 311] width 16 height 0
click at [176, 311] on label at bounding box center [180, 311] width 16 height 0
checkbox input "false"
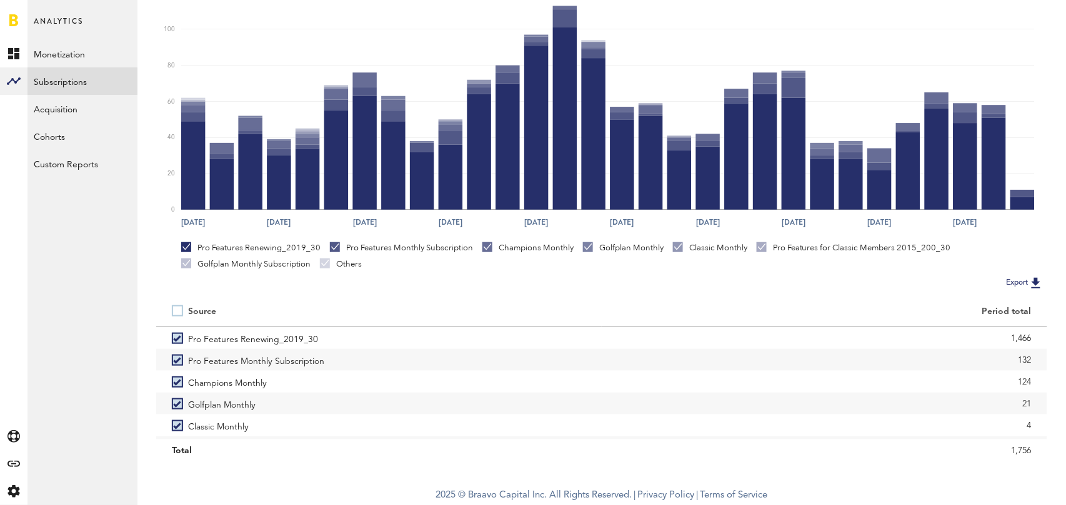
scroll to position [173, 0]
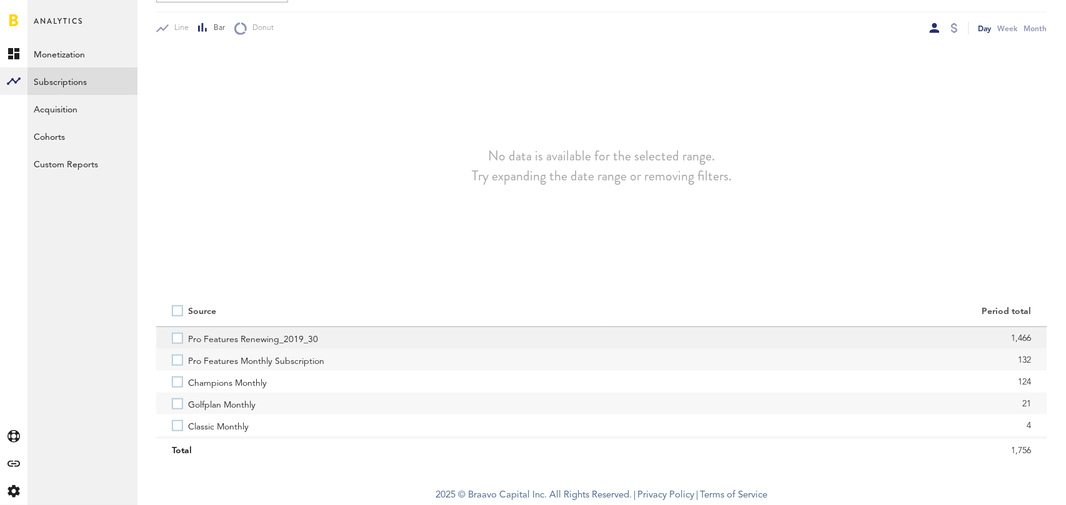
click at [176, 342] on label "Pro Features Renewing_2019_30" at bounding box center [379, 338] width 414 height 22
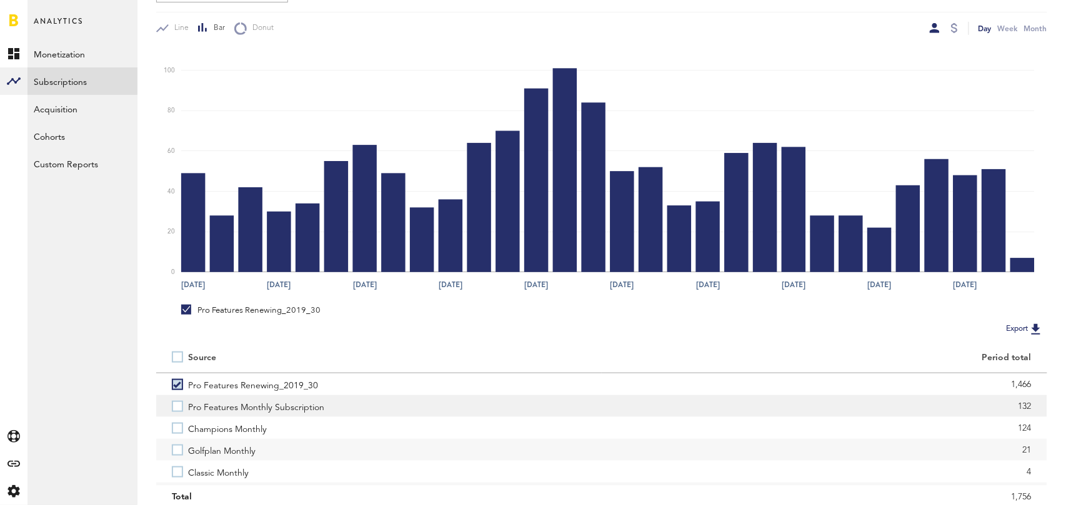
click at [176, 402] on label "Pro Features Monthly Subscription" at bounding box center [379, 406] width 414 height 22
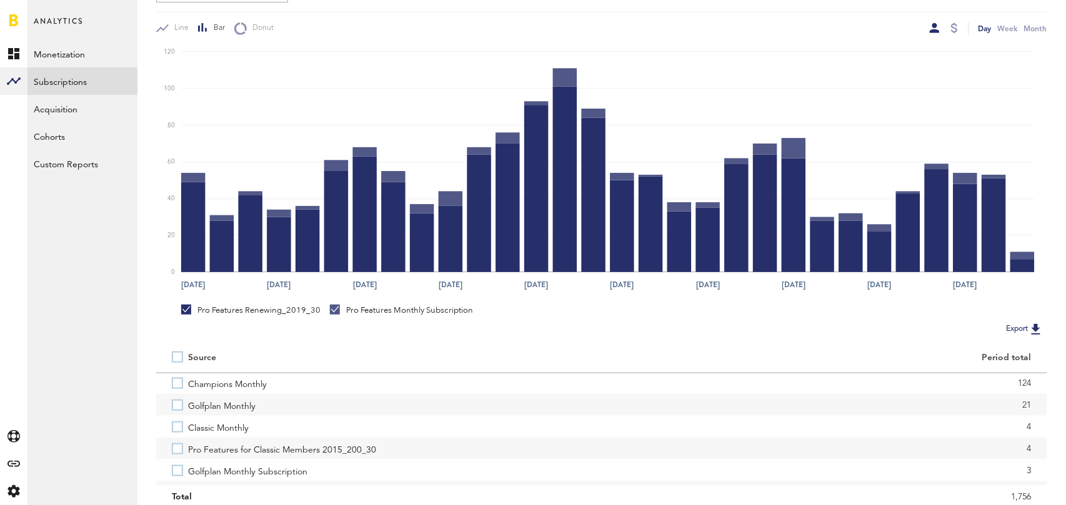
scroll to position [48, 0]
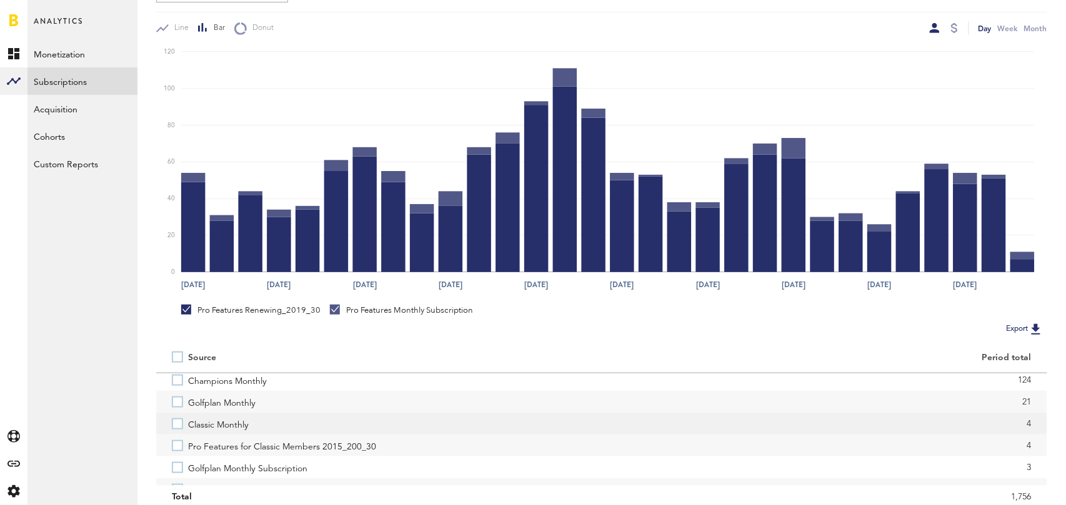
click at [172, 425] on label "Classic Monthly" at bounding box center [379, 424] width 414 height 22
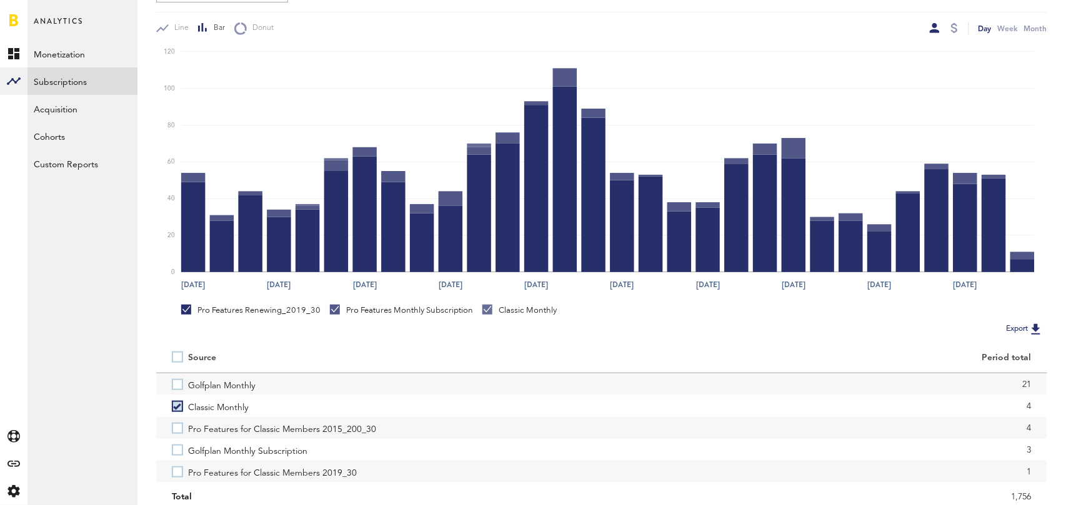
click at [172, 425] on label "Pro Features for Classic Members 2015_200_30" at bounding box center [379, 428] width 414 height 22
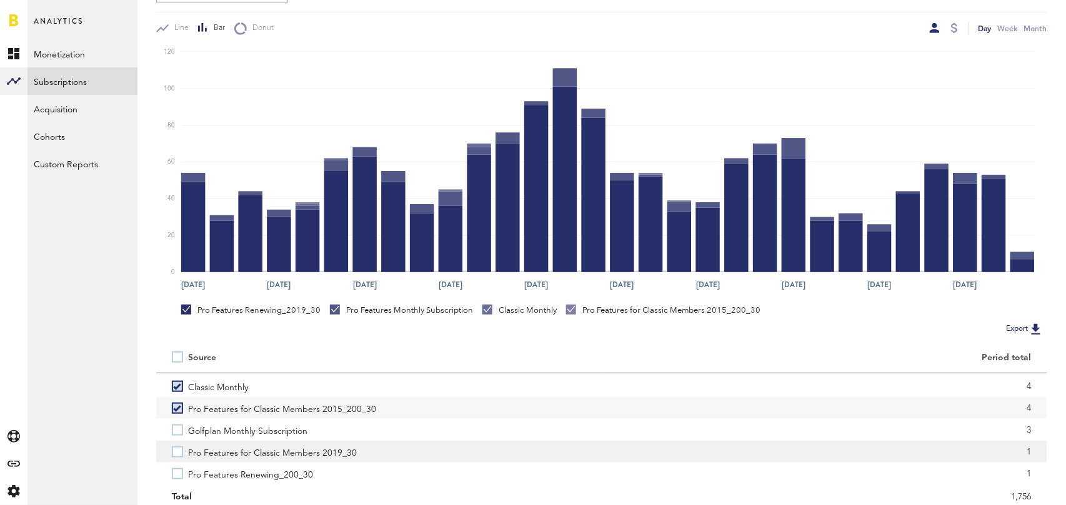
click at [177, 452] on label "Pro Features for Classic Members 2019_30" at bounding box center [379, 452] width 414 height 22
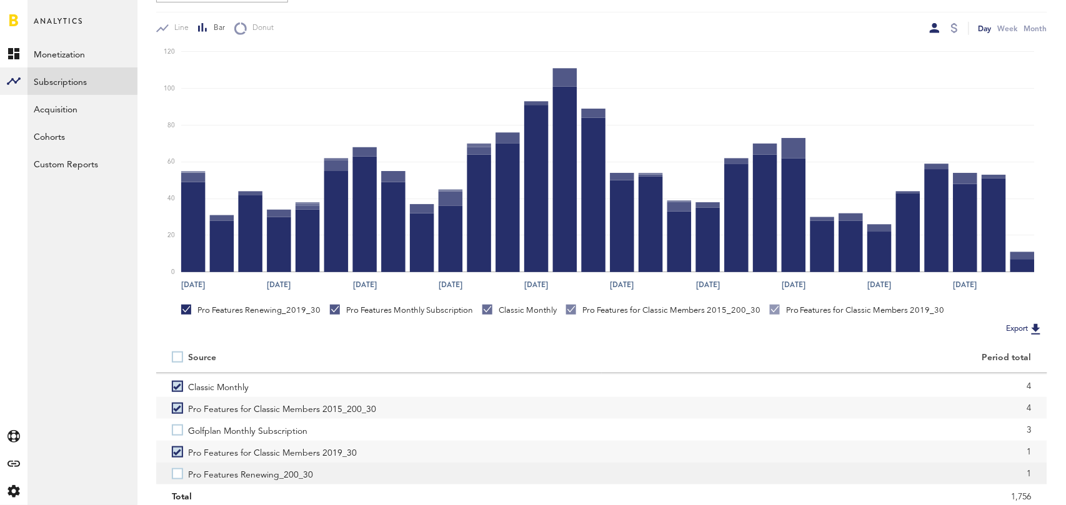
click at [177, 473] on label "Pro Features Renewing_200_30" at bounding box center [379, 474] width 414 height 22
